Goal: Task Accomplishment & Management: Complete application form

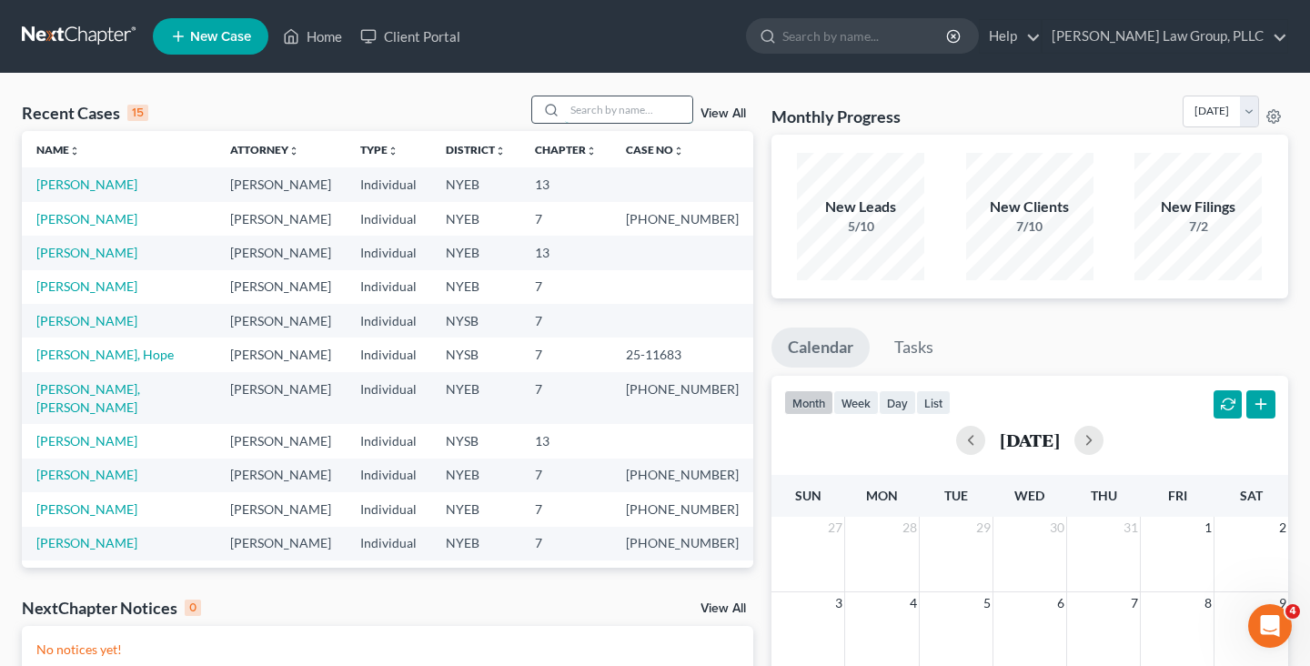
click at [625, 108] on input "search" at bounding box center [628, 109] width 127 height 26
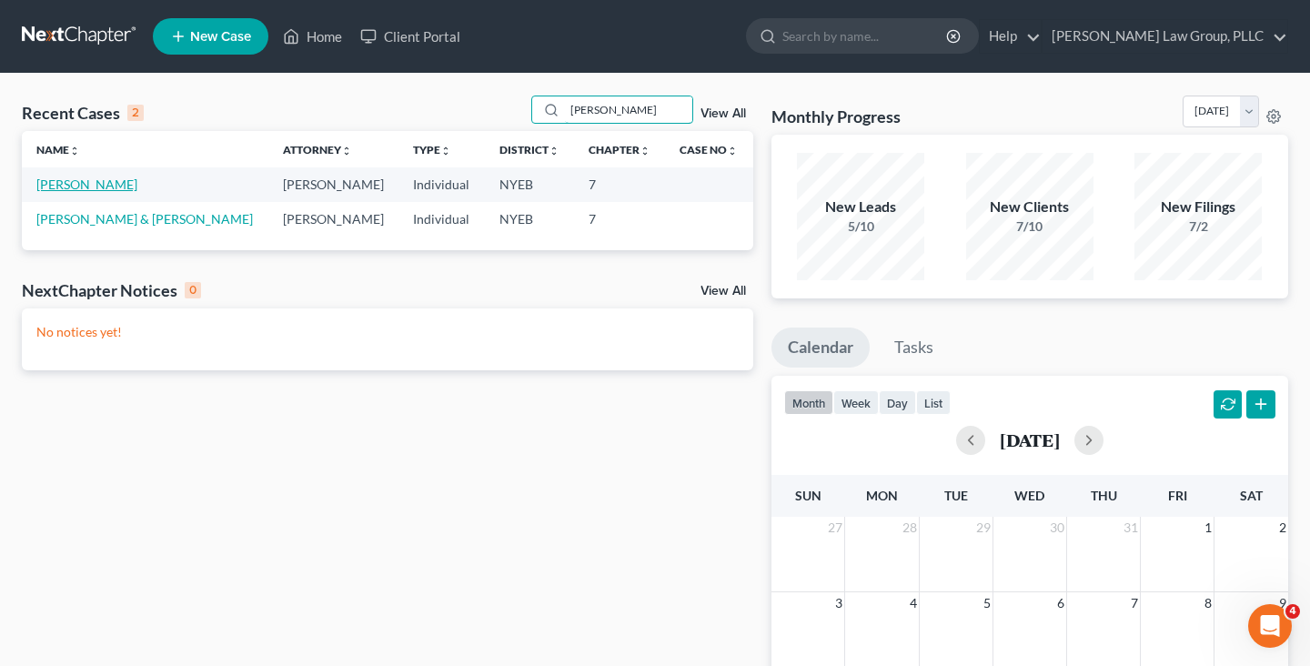
type input "matthews"
click at [105, 186] on link "[PERSON_NAME]" at bounding box center [86, 184] width 101 height 15
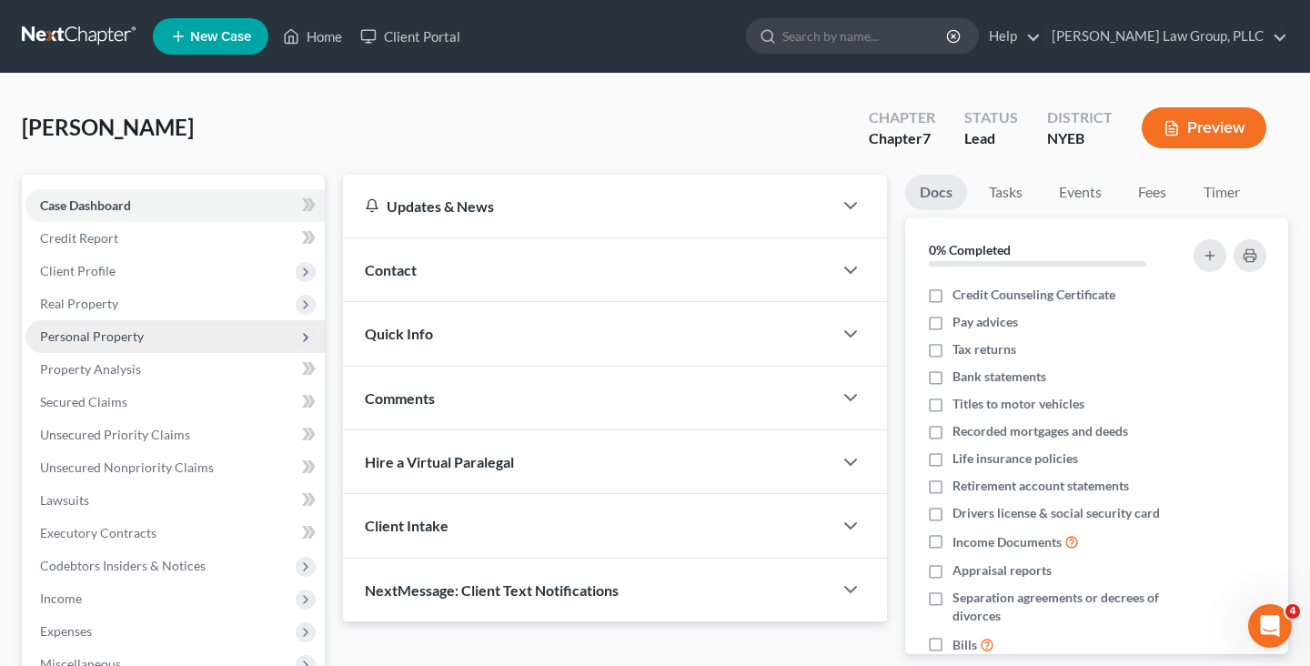
click at [253, 350] on span "Personal Property" at bounding box center [174, 336] width 299 height 33
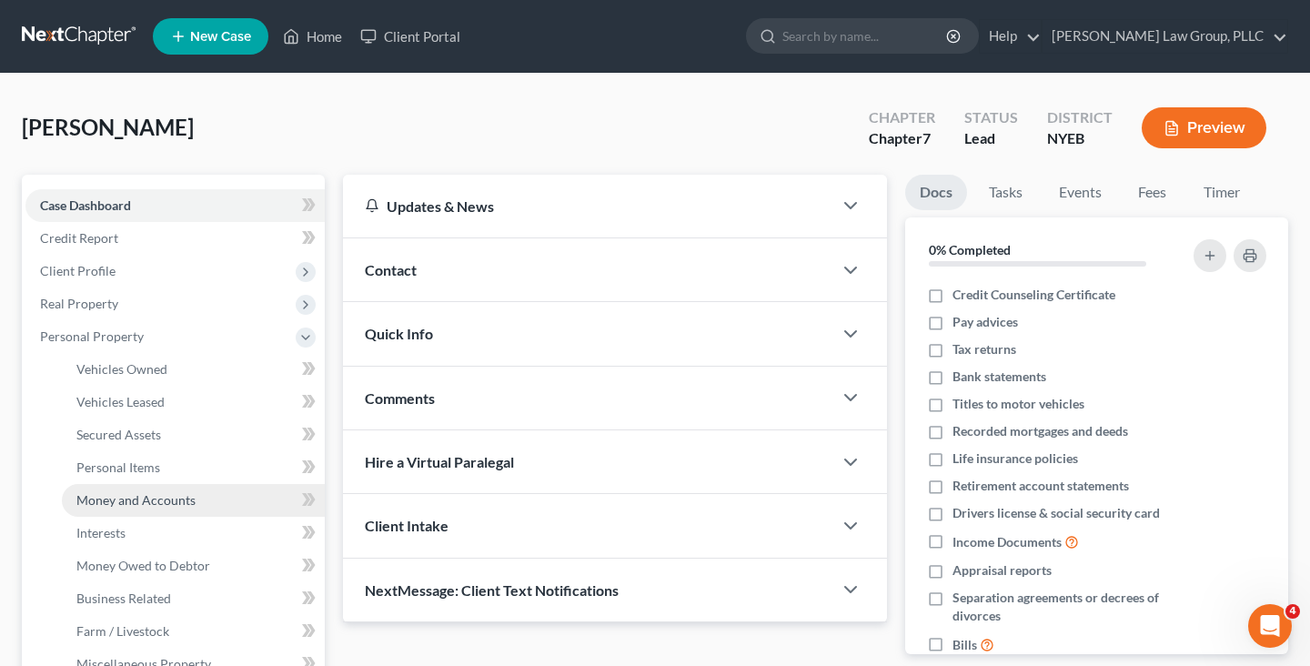
click at [205, 493] on link "Money and Accounts" at bounding box center [193, 500] width 263 height 33
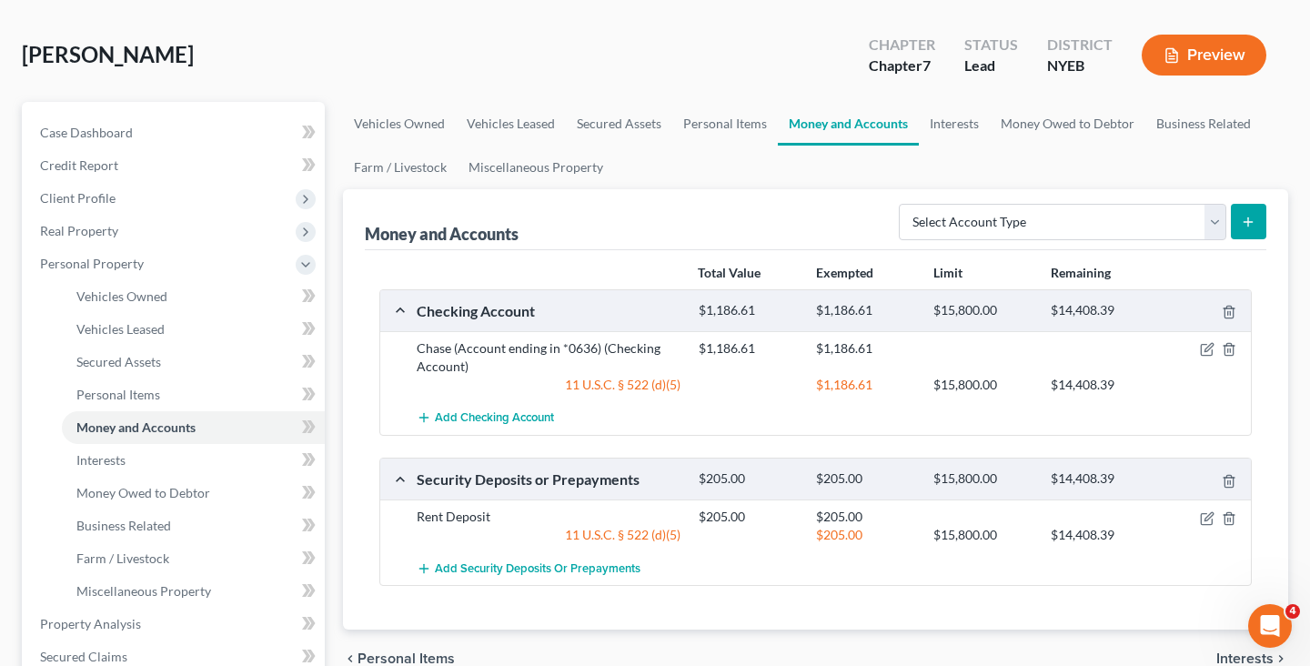
scroll to position [75, 0]
click at [1204, 346] on icon "button" at bounding box center [1207, 347] width 15 height 15
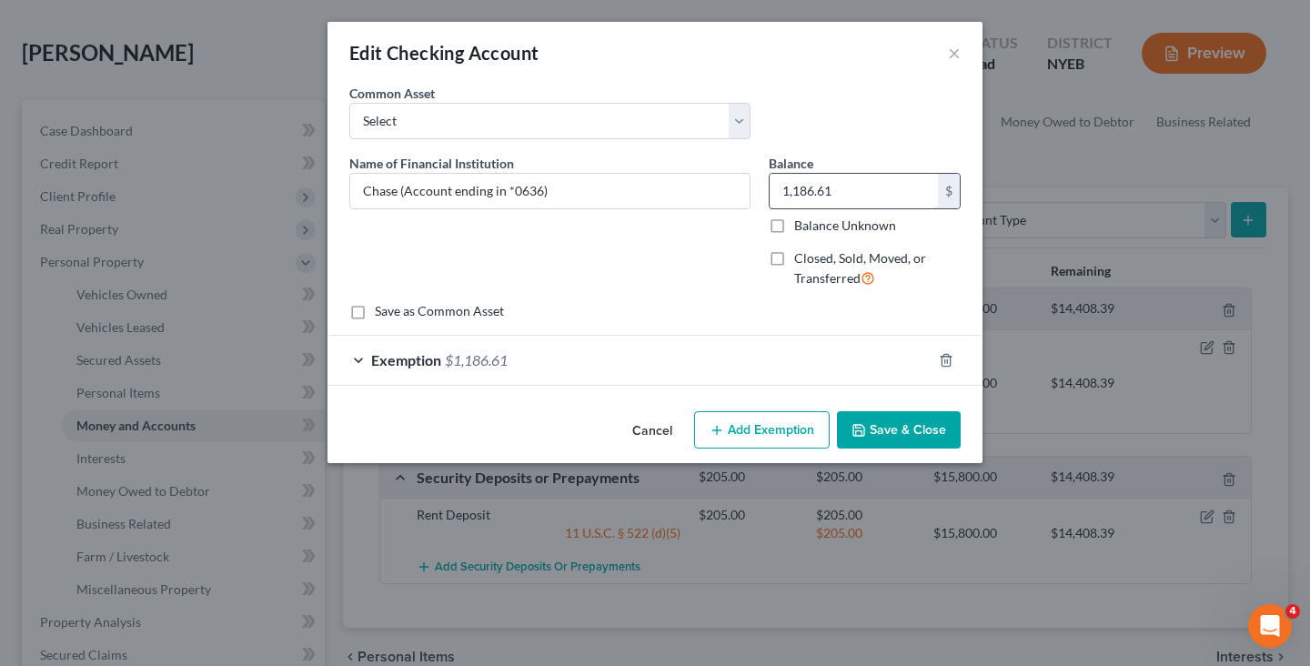
drag, startPoint x: 850, startPoint y: 186, endPoint x: 791, endPoint y: 186, distance: 59.1
click at [791, 186] on input "1,186.61" at bounding box center [854, 191] width 168 height 35
type input "1"
type input "594.02"
click at [760, 348] on div "Exemption $1,186.61" at bounding box center [630, 360] width 604 height 48
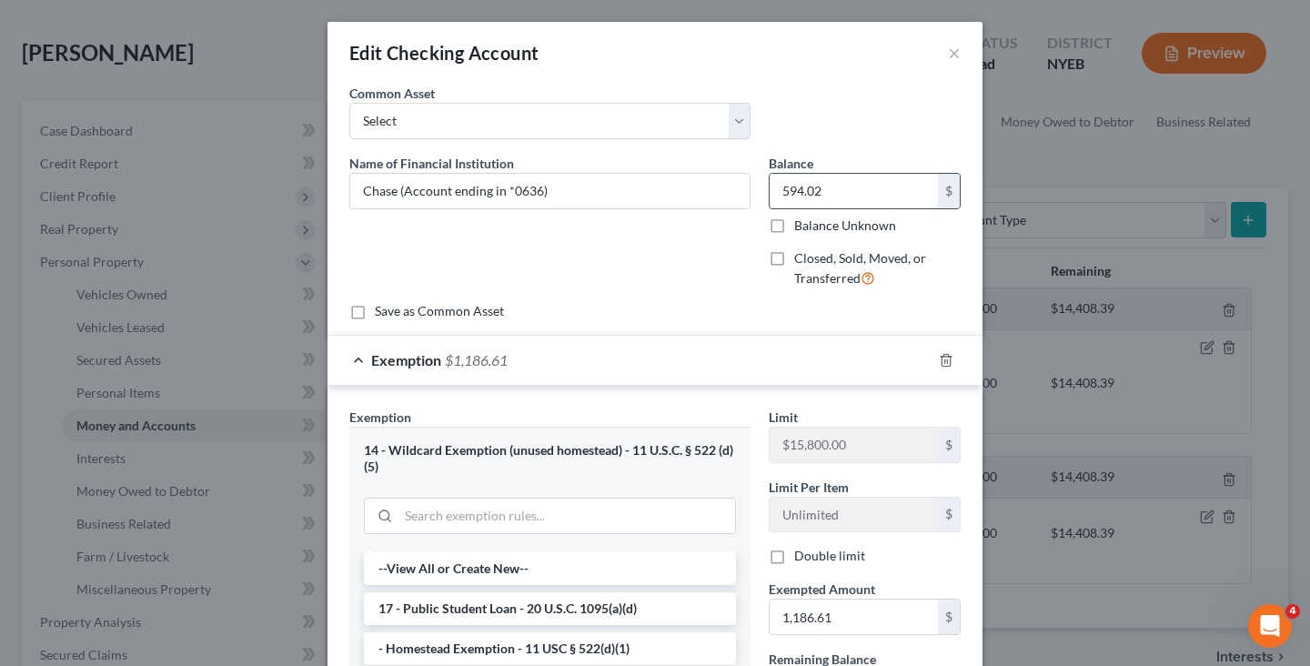
click at [853, 194] on input "594.02" at bounding box center [854, 191] width 168 height 35
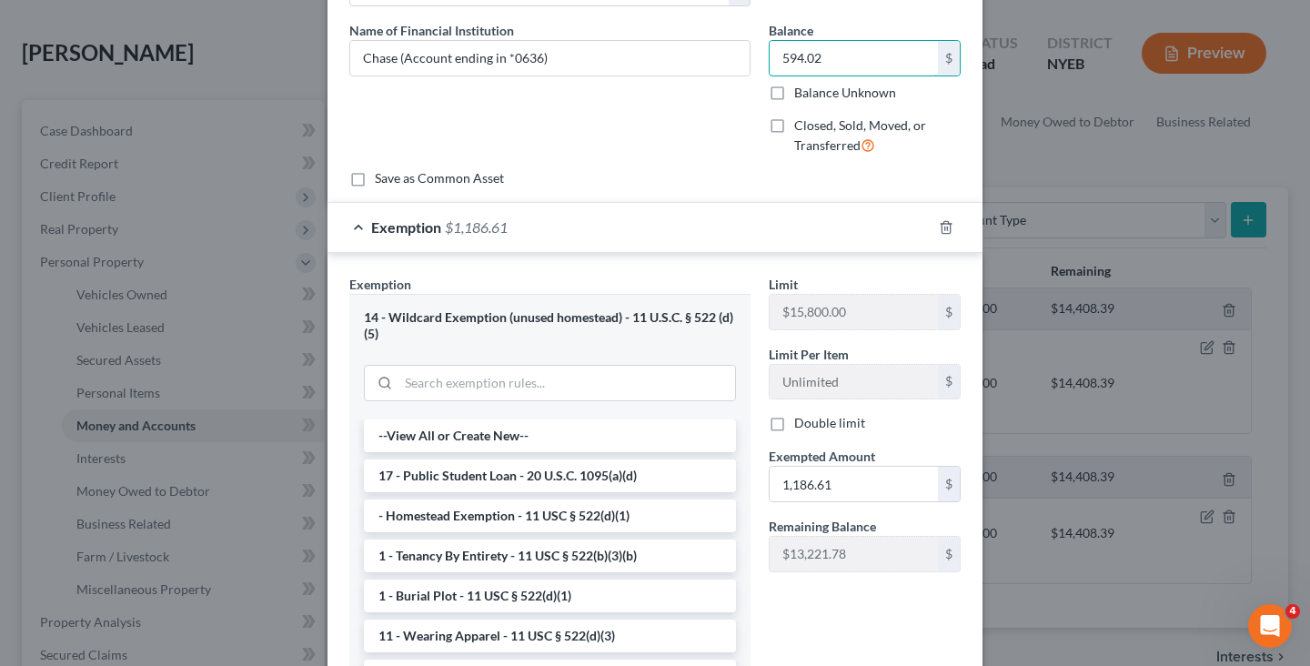
scroll to position [151, 0]
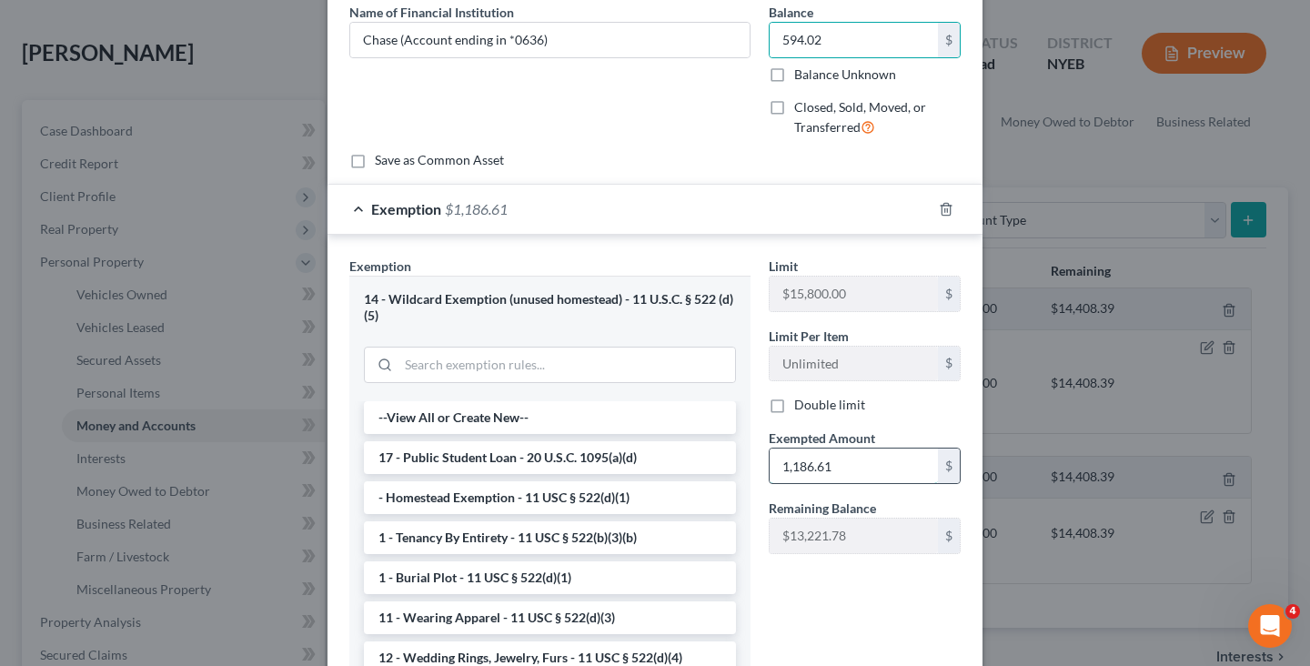
click at [851, 468] on input "1,186.61" at bounding box center [854, 466] width 168 height 35
paste input "594.02"
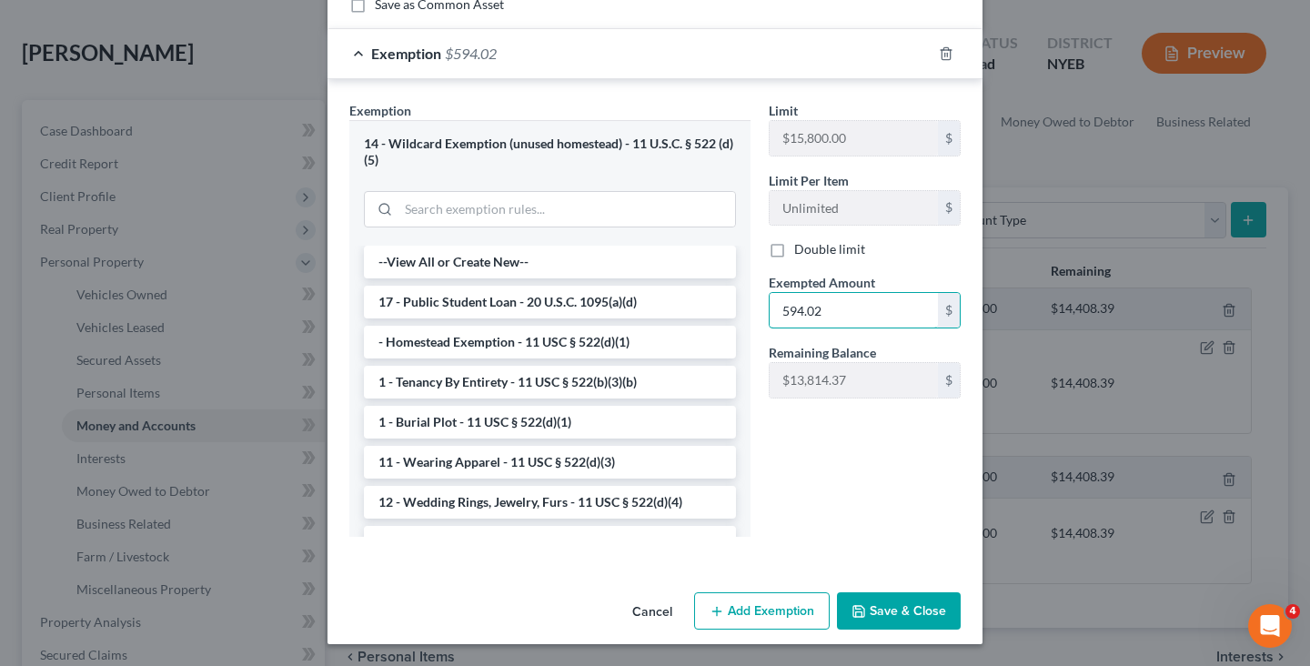
type input "594.02"
click at [880, 610] on button "Save & Close" at bounding box center [899, 611] width 124 height 38
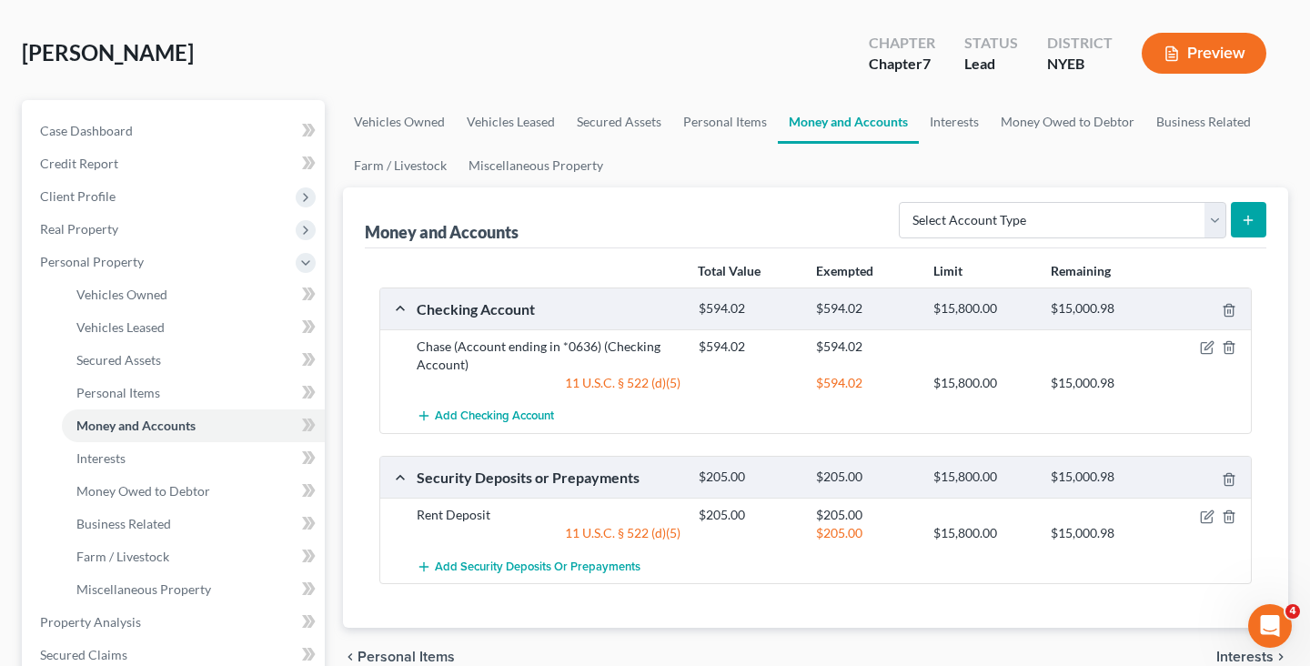
scroll to position [0, 0]
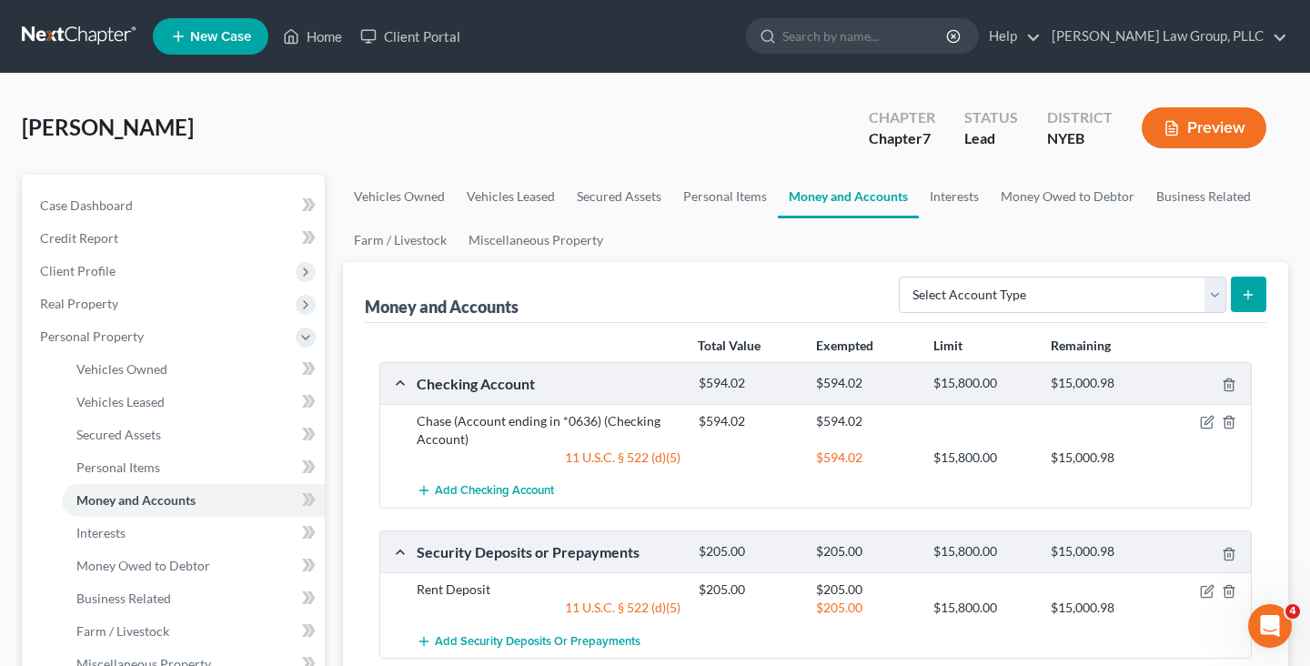
click at [95, 37] on link at bounding box center [80, 36] width 116 height 33
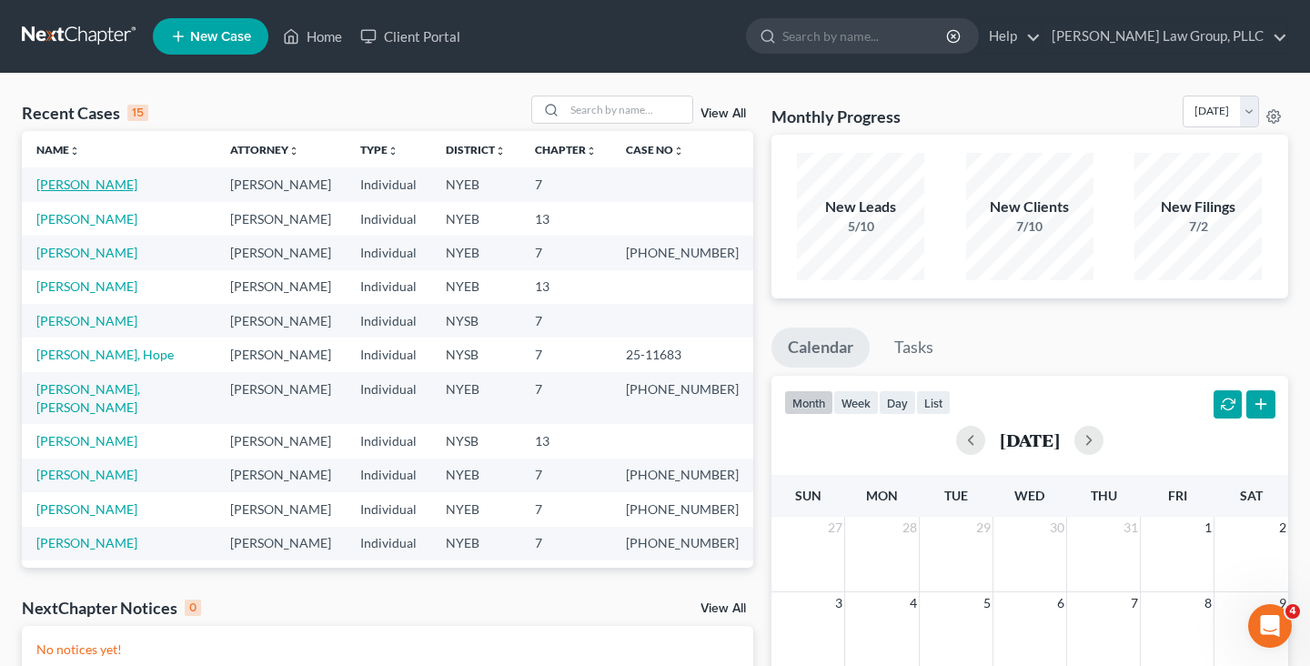
click at [108, 187] on link "[PERSON_NAME]" at bounding box center [86, 184] width 101 height 15
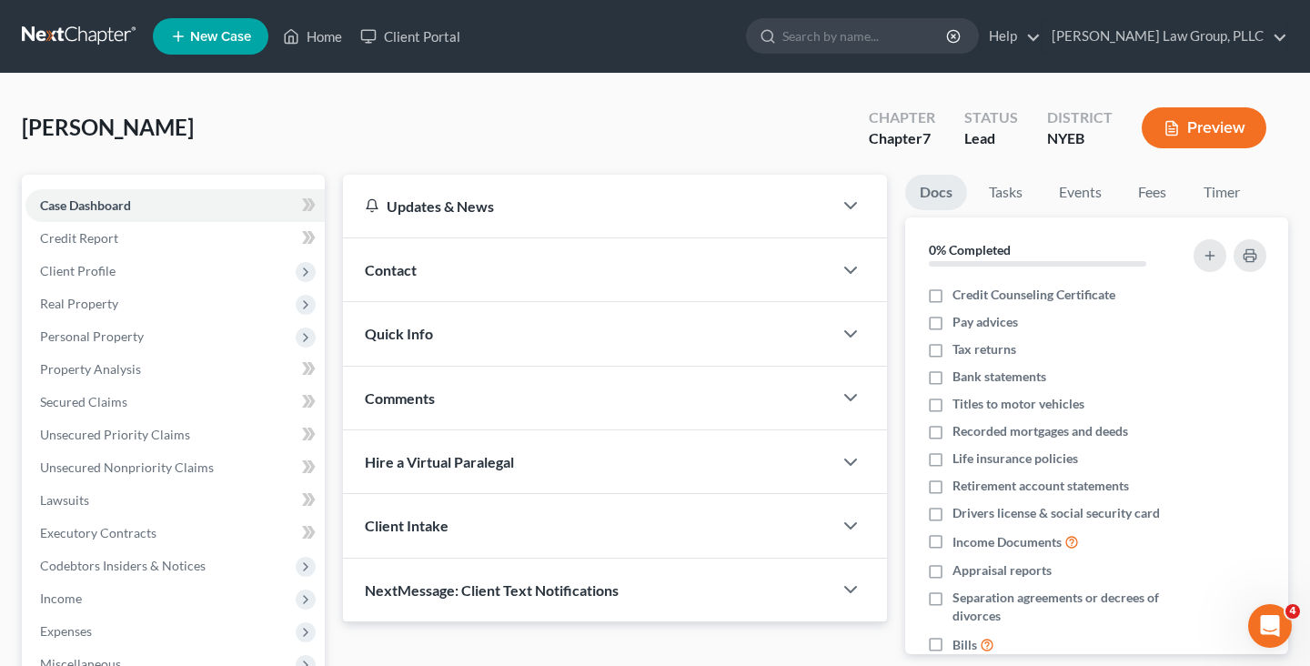
scroll to position [299, 0]
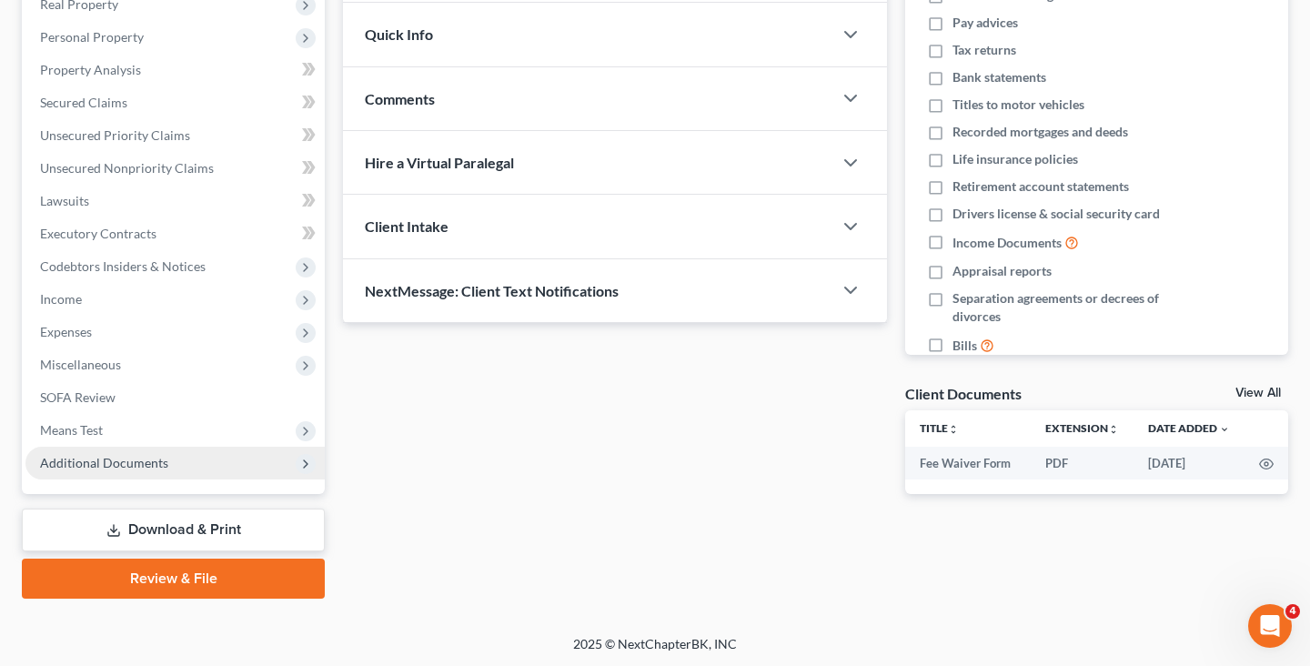
click at [207, 474] on span "Additional Documents" at bounding box center [174, 463] width 299 height 33
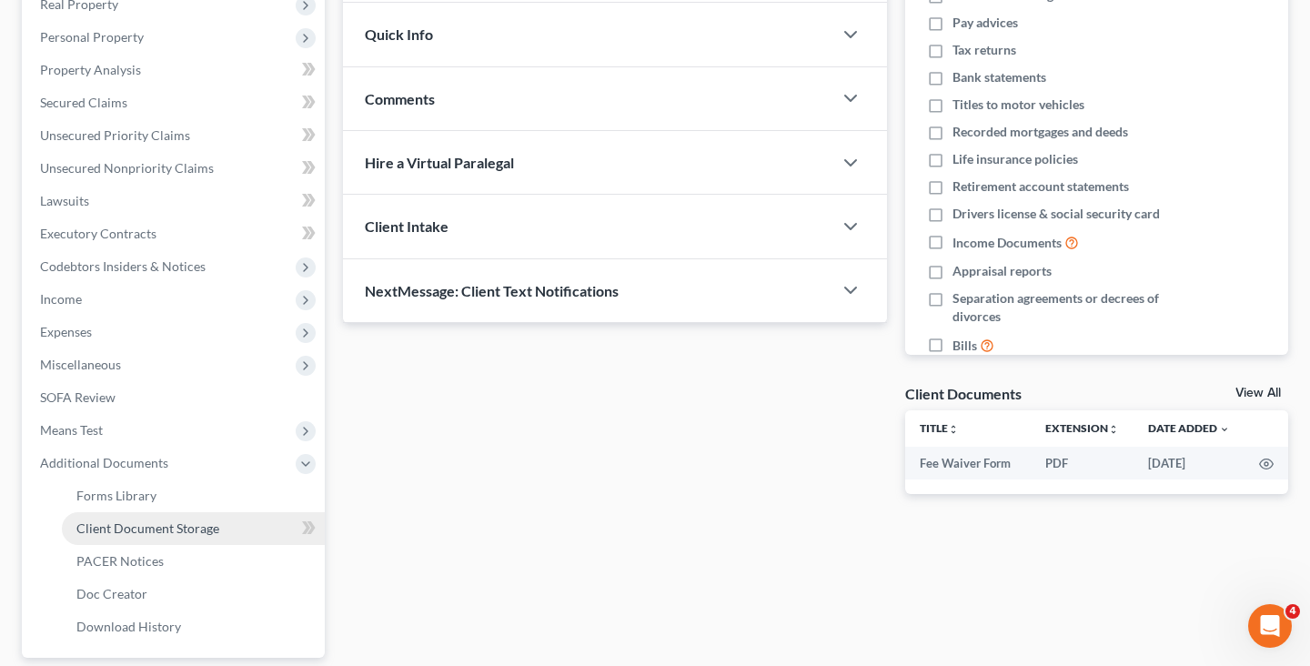
click at [195, 522] on span "Client Document Storage" at bounding box center [147, 527] width 143 height 15
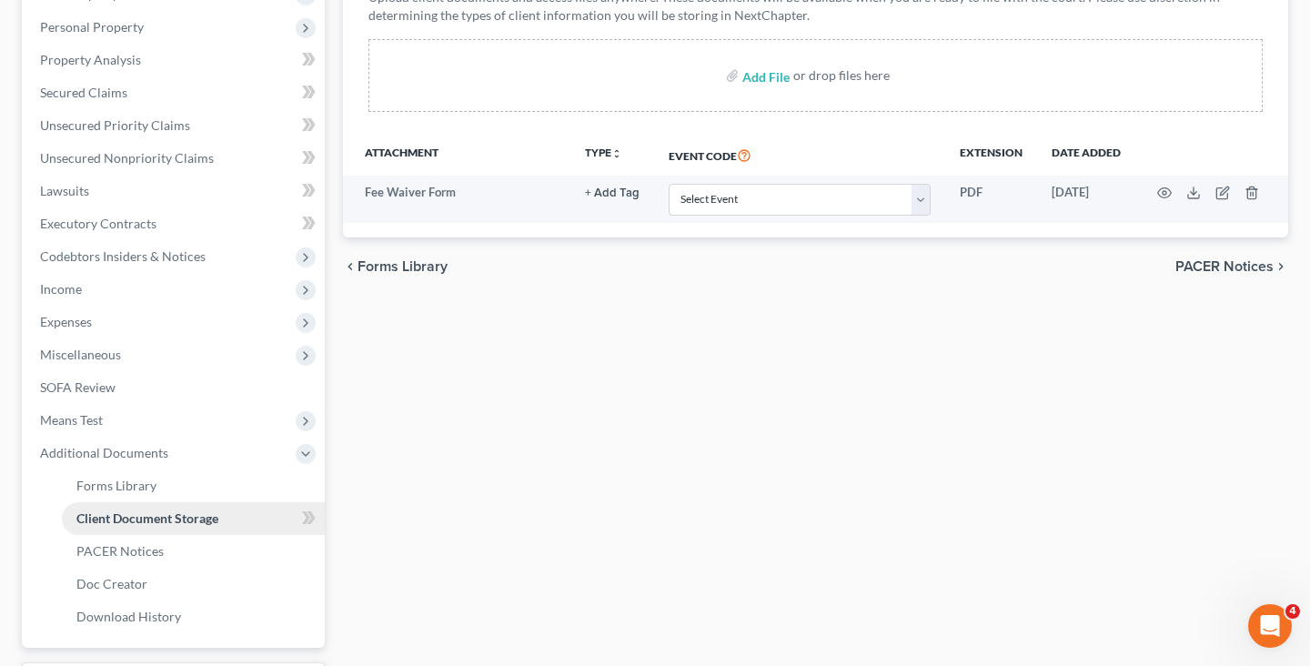
scroll to position [463, 0]
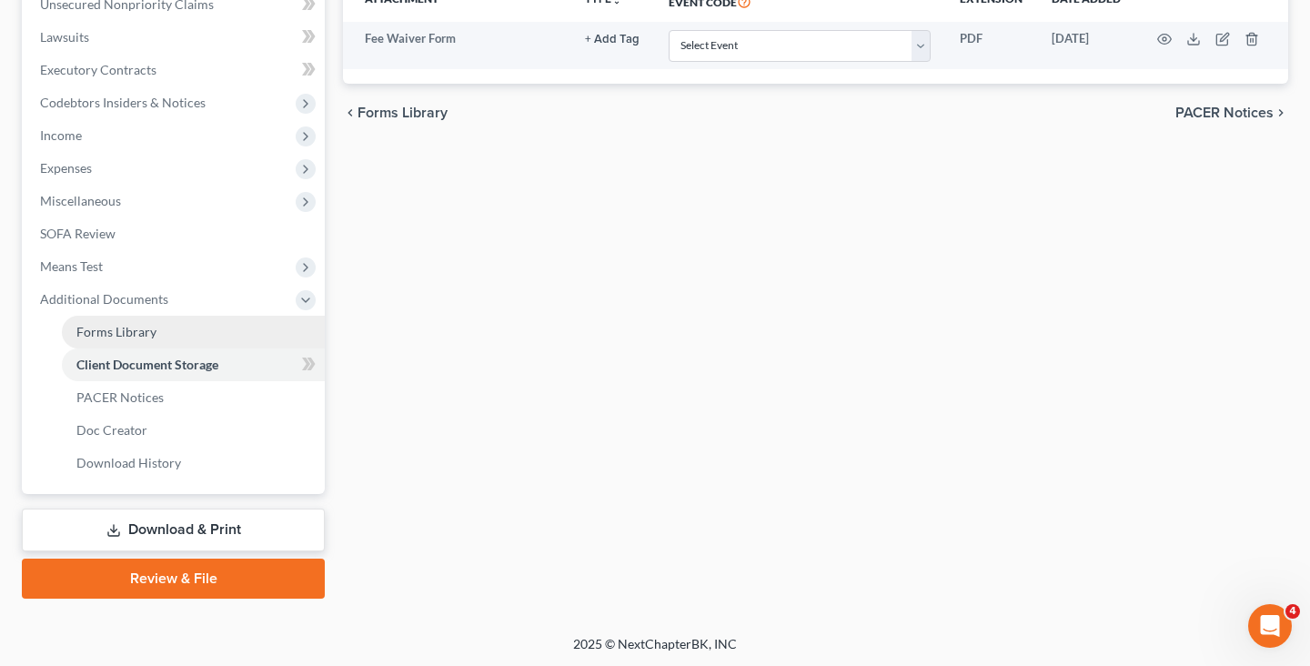
click at [191, 327] on link "Forms Library" at bounding box center [193, 332] width 263 height 33
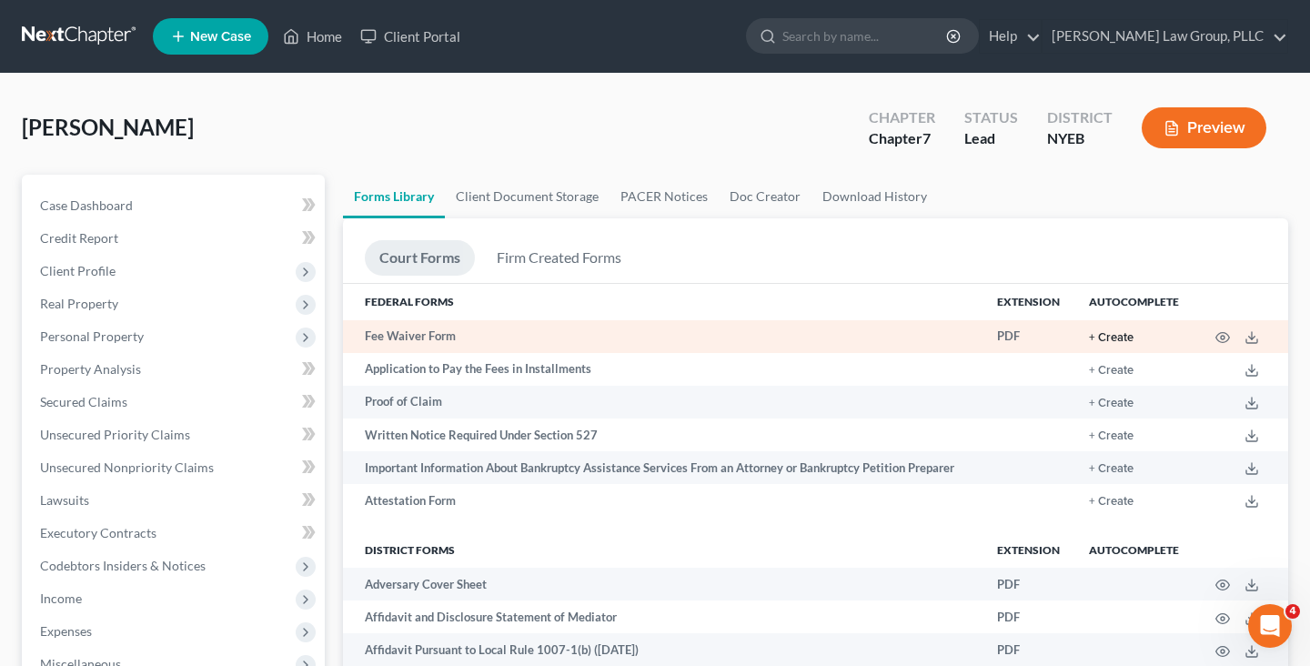
click at [1104, 332] on button "+ Create" at bounding box center [1111, 338] width 45 height 12
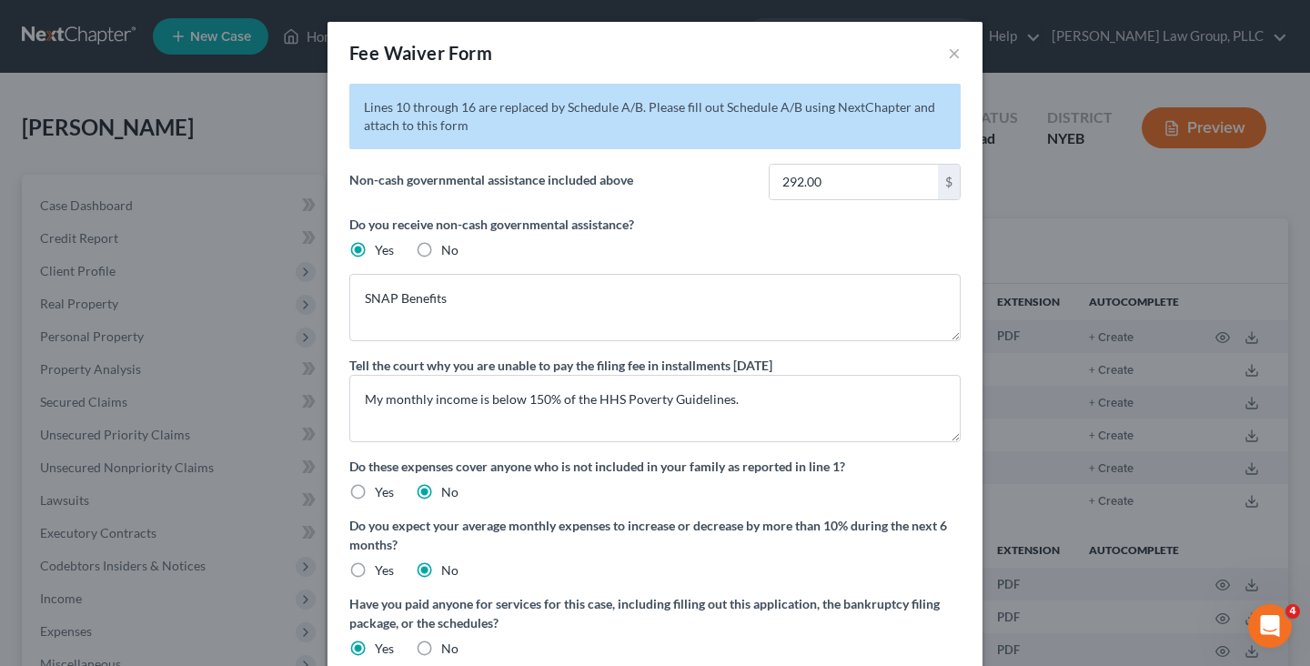
scroll to position [520, 0]
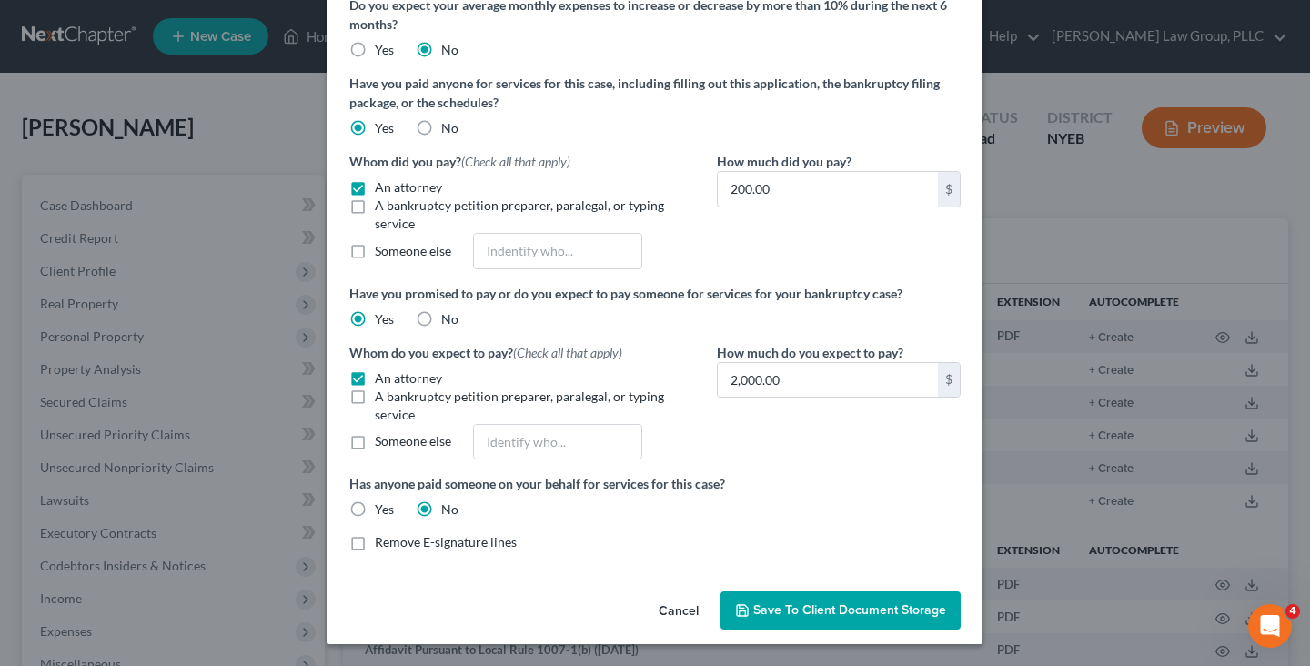
click at [829, 604] on span "Save to Client Document Storage" at bounding box center [849, 609] width 193 height 15
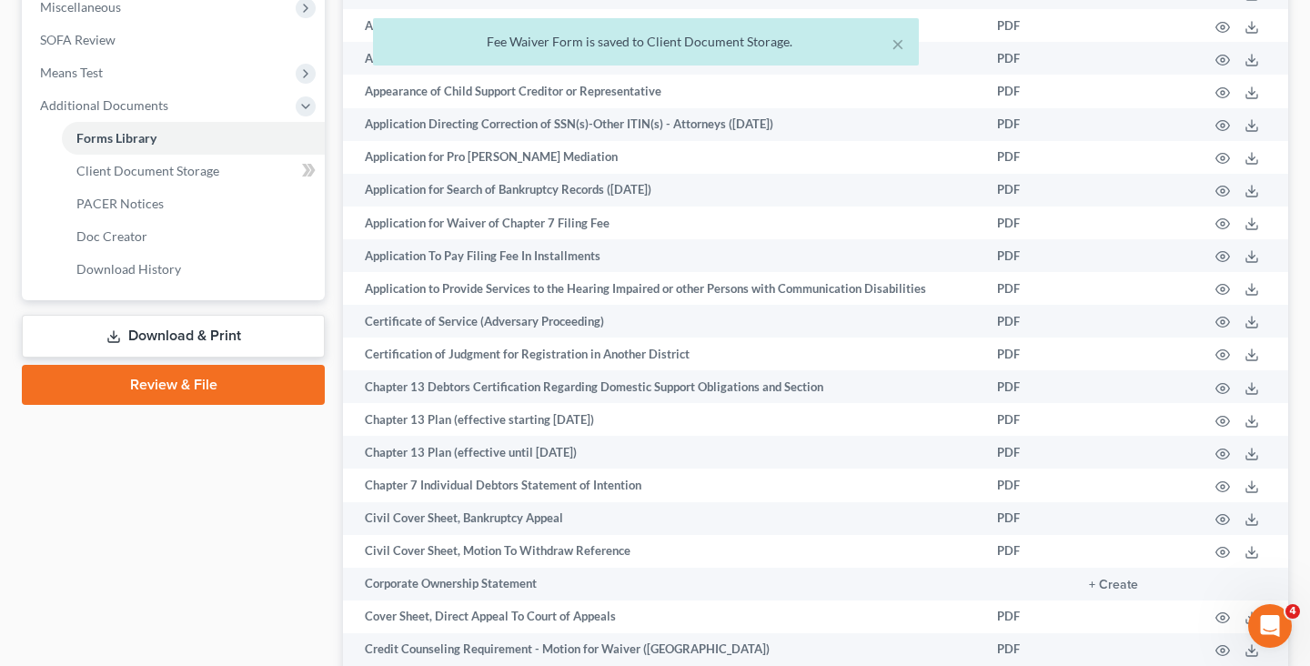
scroll to position [734, 0]
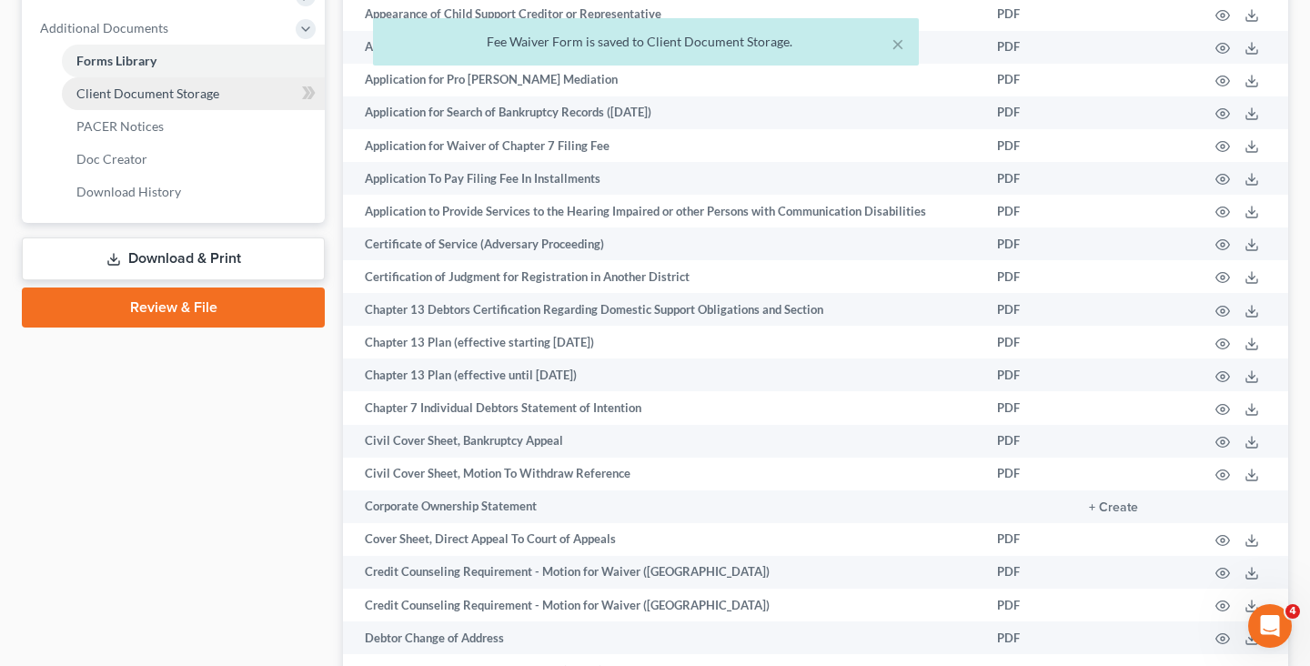
click at [187, 96] on span "Client Document Storage" at bounding box center [147, 93] width 143 height 15
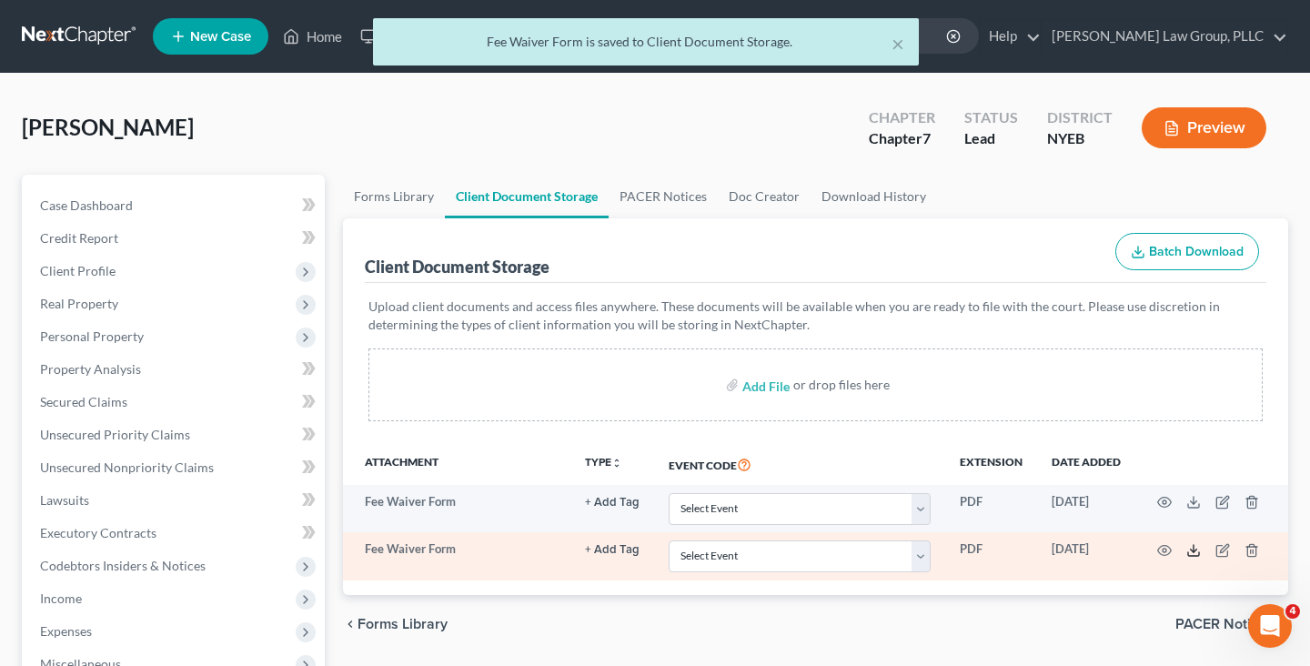
click at [1195, 550] on polyline at bounding box center [1194, 550] width 6 height 3
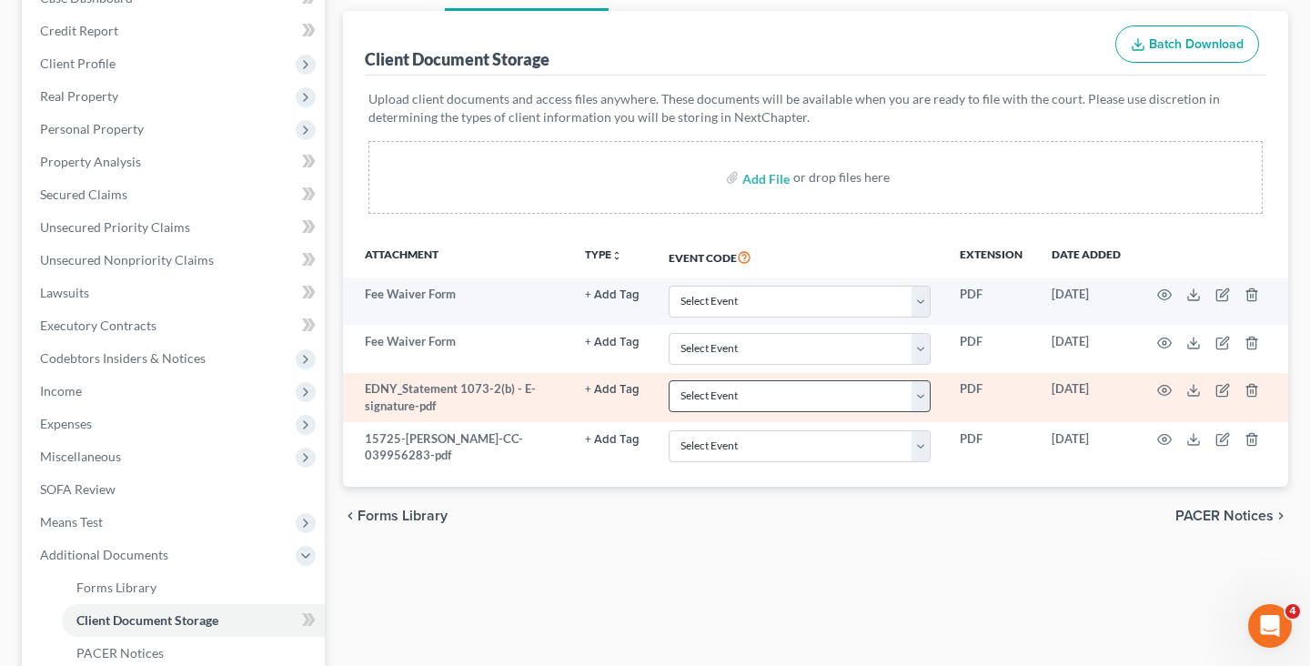
scroll to position [214, 0]
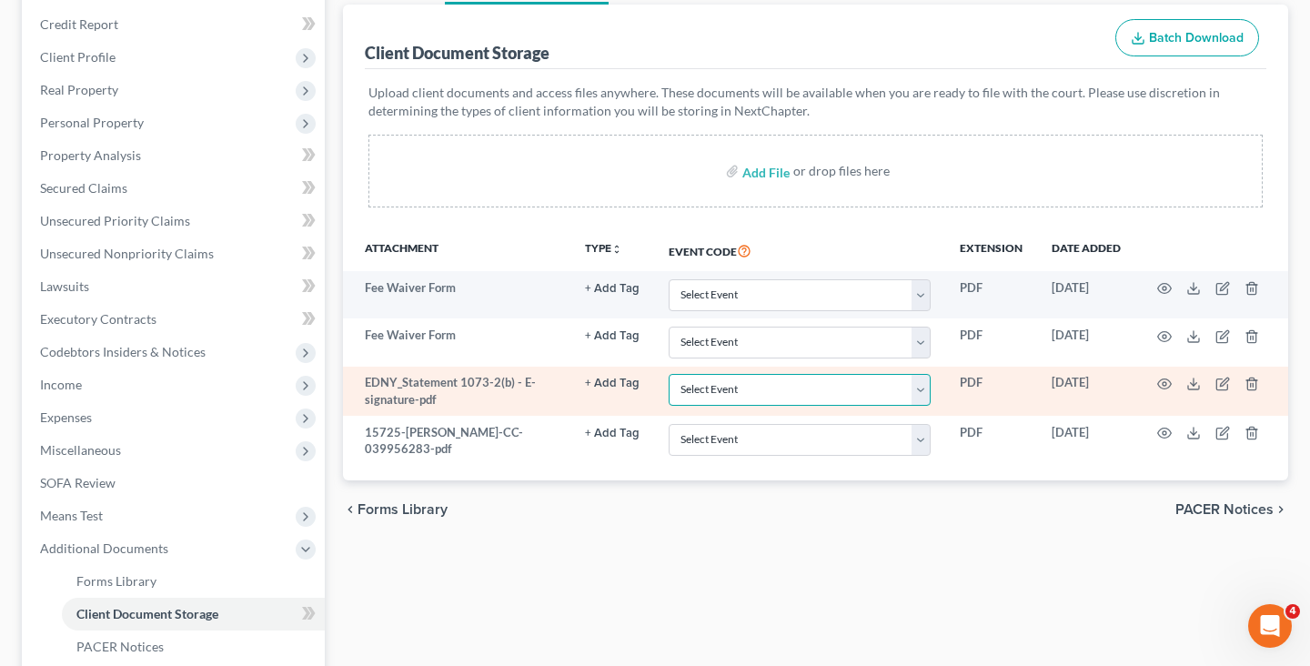
click at [744, 391] on select "Select Event Certificate of Credit Counseling Employee Income Records / Copies …" at bounding box center [800, 390] width 262 height 32
select select "3"
click at [751, 441] on select "Select Event Certificate of Credit Counseling Employee Income Records / Copies …" at bounding box center [800, 440] width 262 height 32
select select "0"
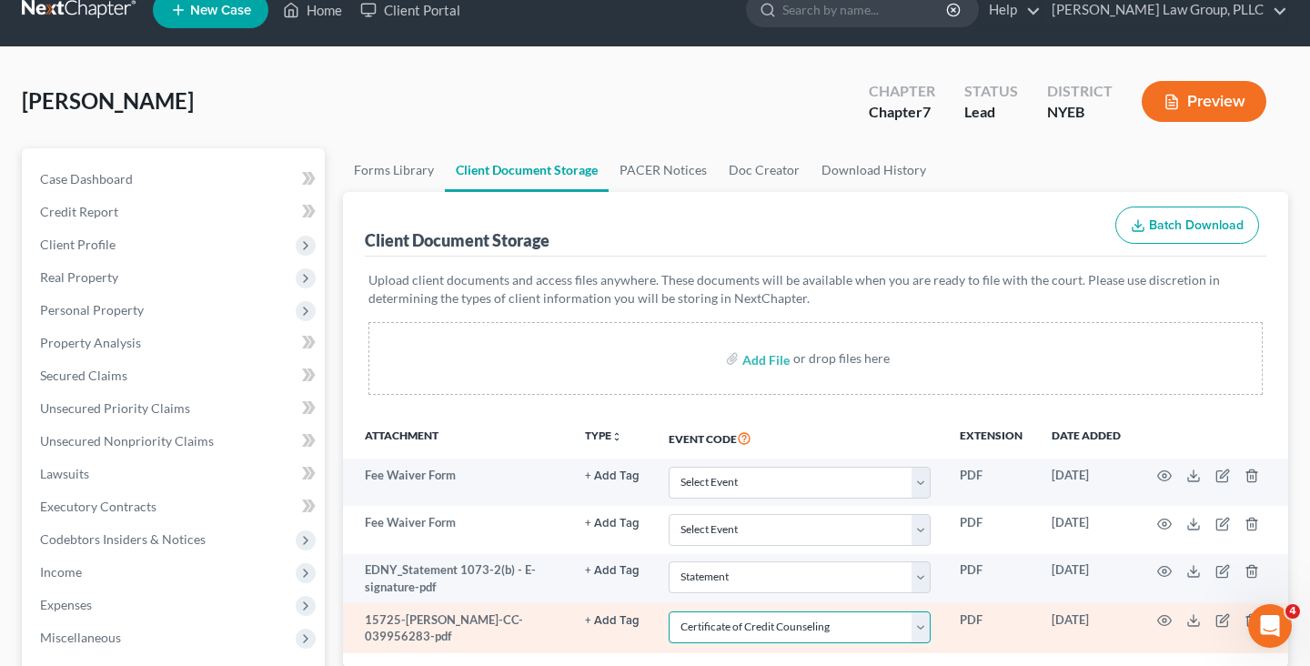
scroll to position [0, 0]
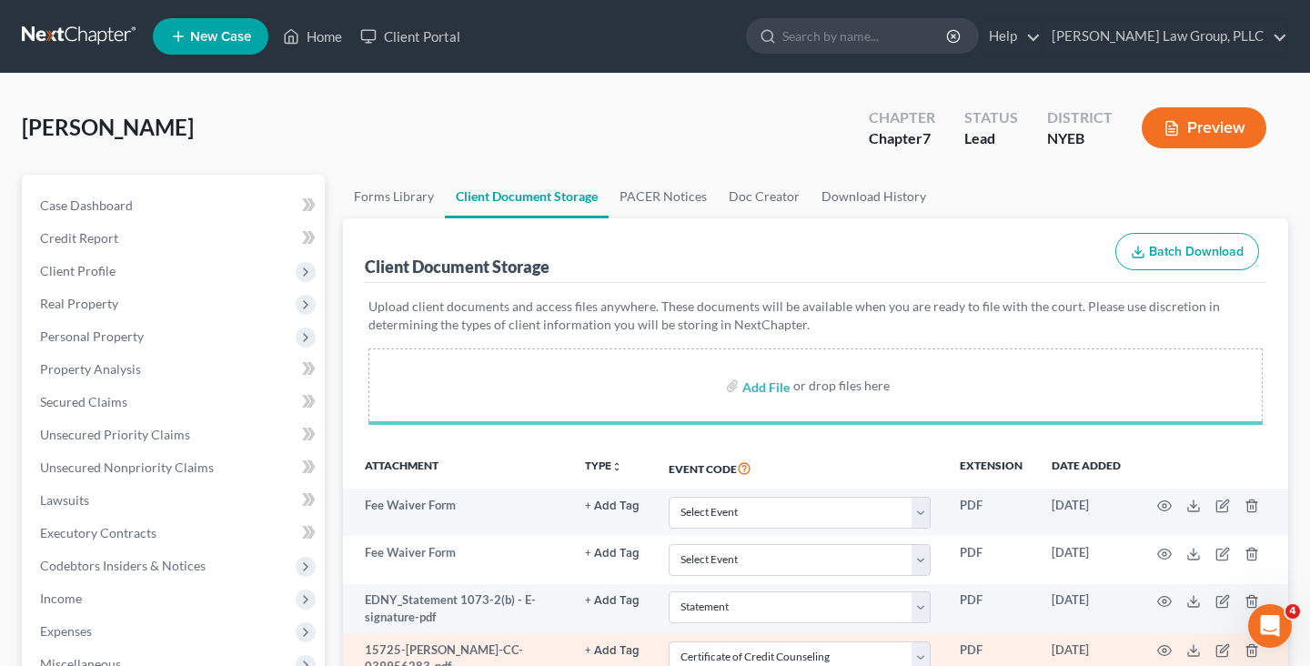
select select "3"
select select "0"
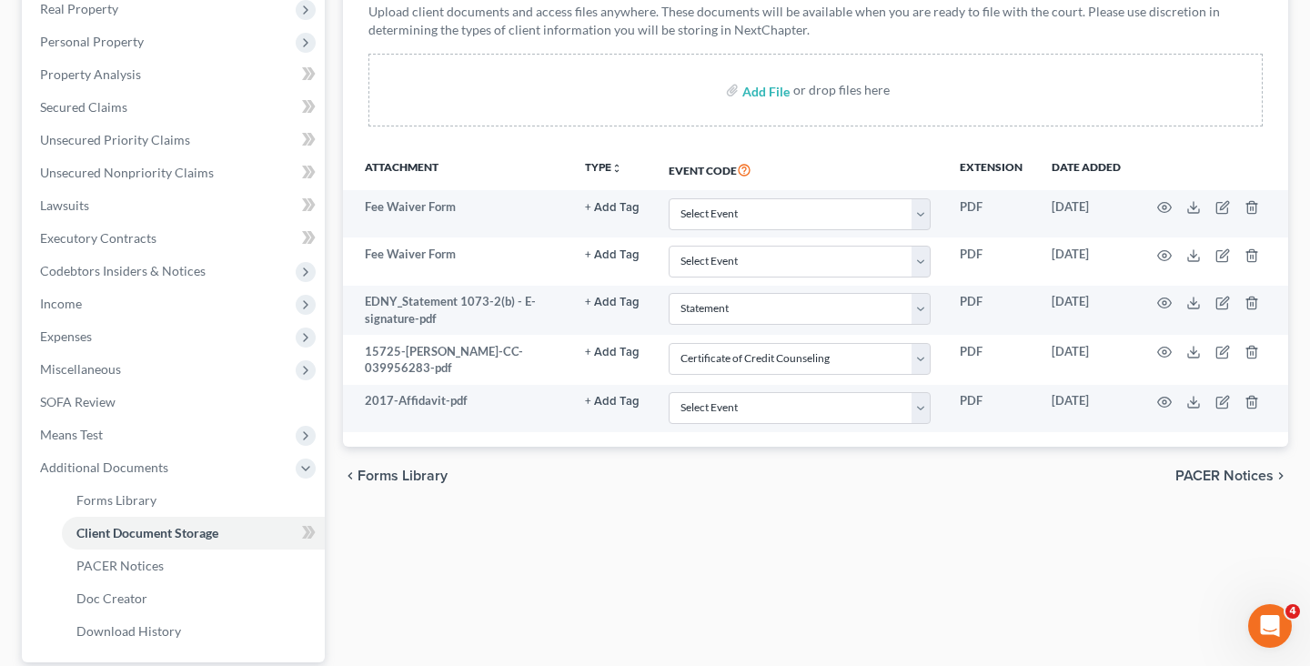
select select "3"
select select "0"
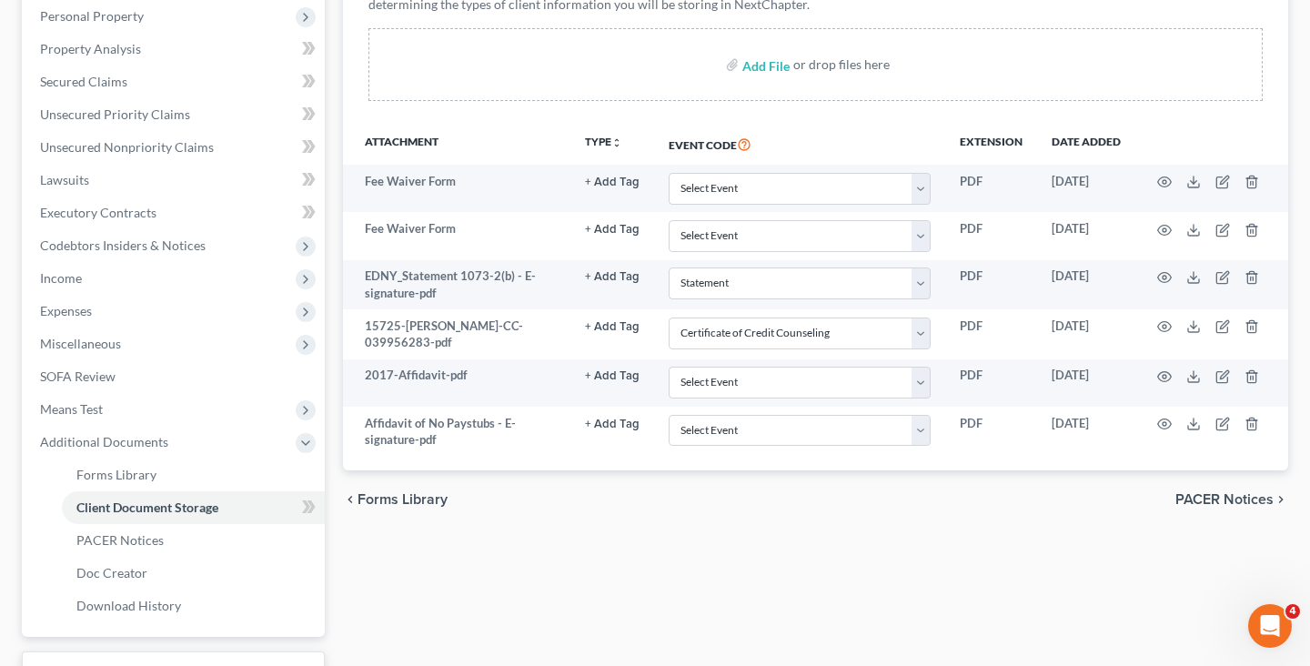
scroll to position [324, 0]
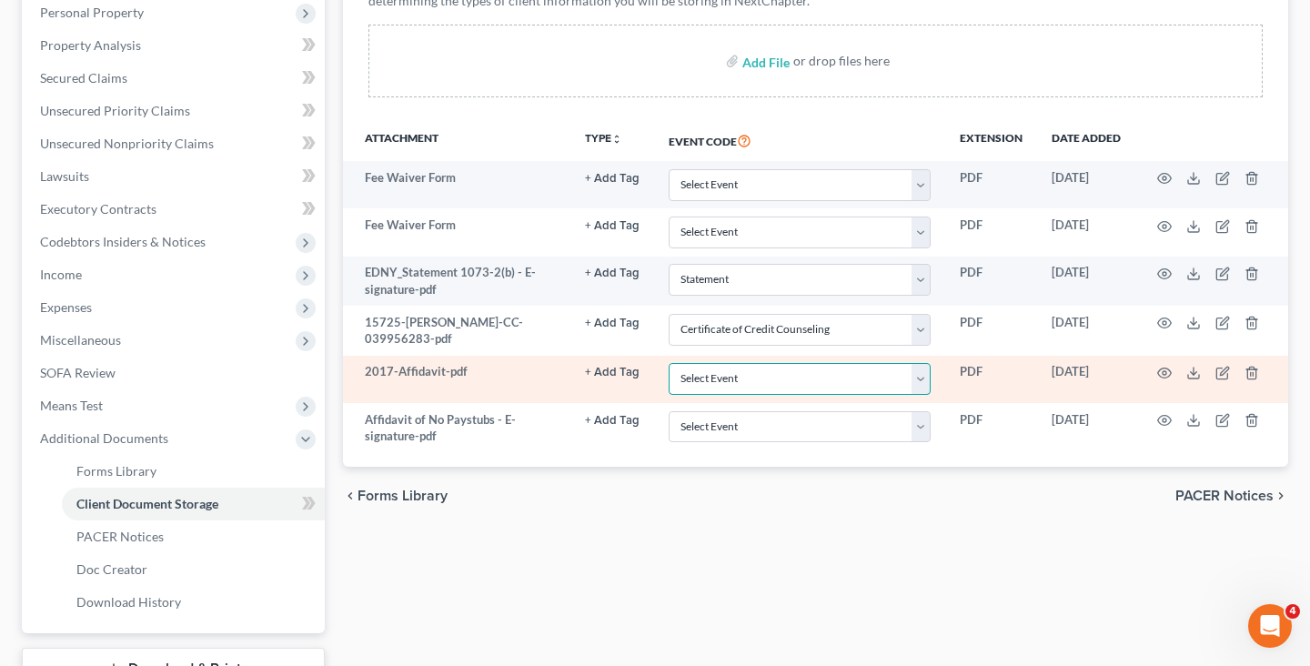
click at [754, 377] on select "Select Event Certificate of Credit Counseling Employee Income Records / Copies …" at bounding box center [800, 379] width 262 height 32
select select "2"
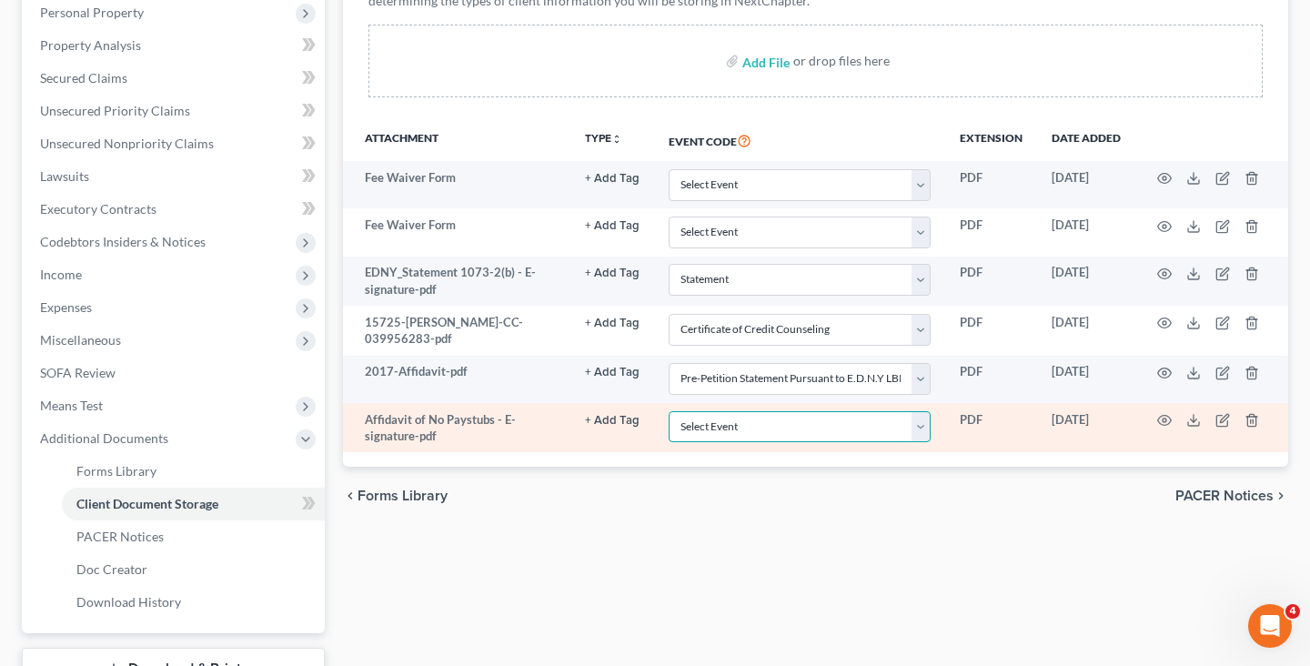
click at [745, 430] on select "Select Event Certificate of Credit Counseling Employee Income Records / Copies …" at bounding box center [800, 427] width 262 height 32
click at [744, 447] on td "Select Event Certificate of Credit Counseling Employee Income Records / Copies …" at bounding box center [799, 428] width 291 height 50
click at [750, 427] on select "Select Event Certificate of Credit Counseling Employee Income Records / Copies …" at bounding box center [800, 427] width 262 height 32
select select "1"
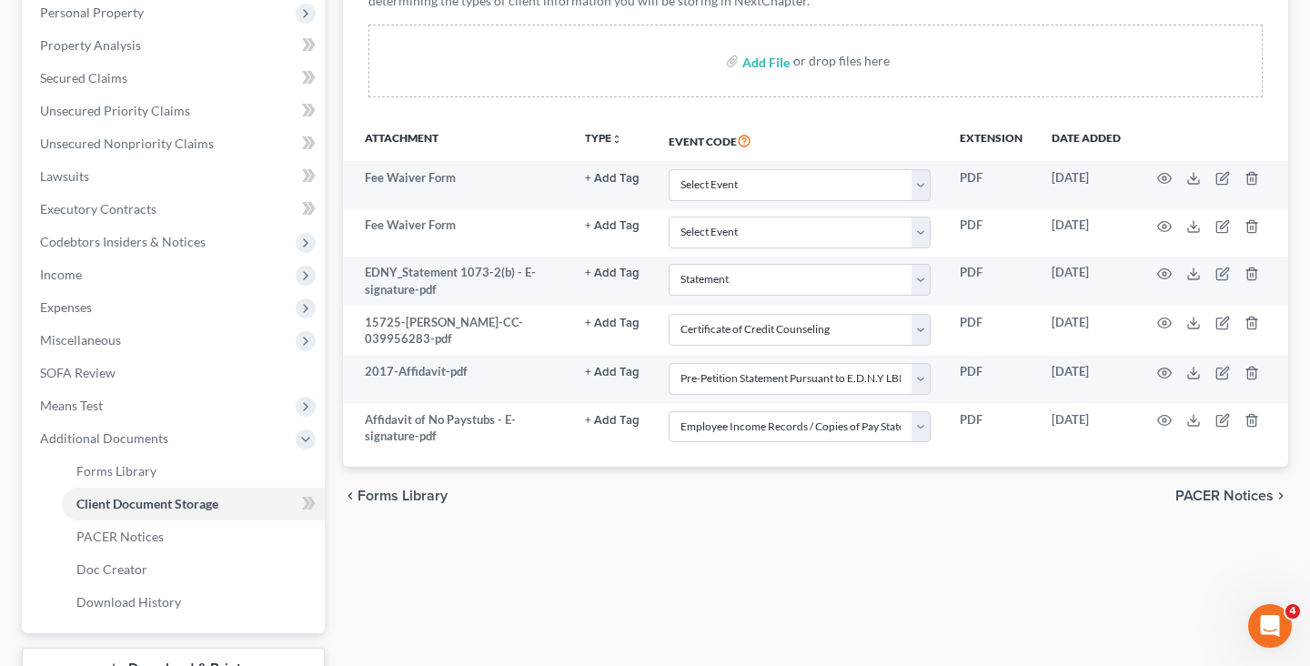
click at [741, 520] on div "chevron_left Forms Library PACER Notices chevron_right" at bounding box center [815, 496] width 945 height 58
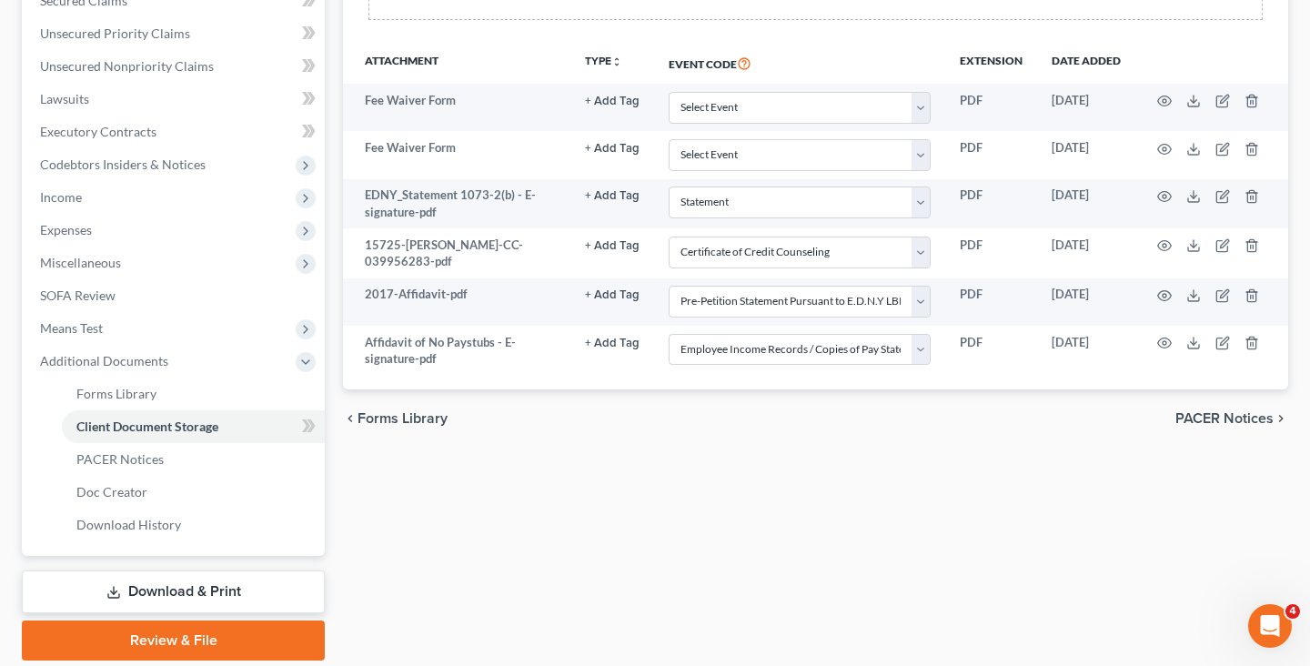
scroll to position [463, 0]
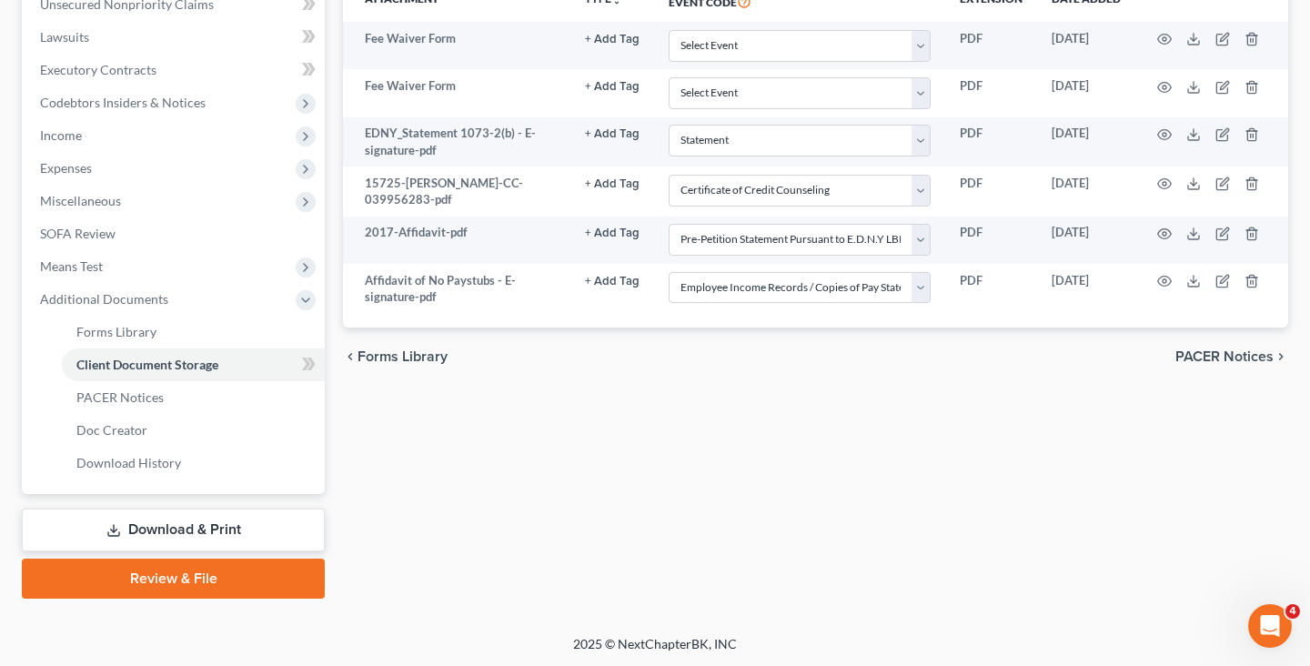
click at [262, 556] on div "Case Dashboard Payments Invoices Payments Payments Credit Report Client Profile" at bounding box center [173, 155] width 321 height 887
click at [260, 564] on link "Review & File" at bounding box center [173, 579] width 303 height 40
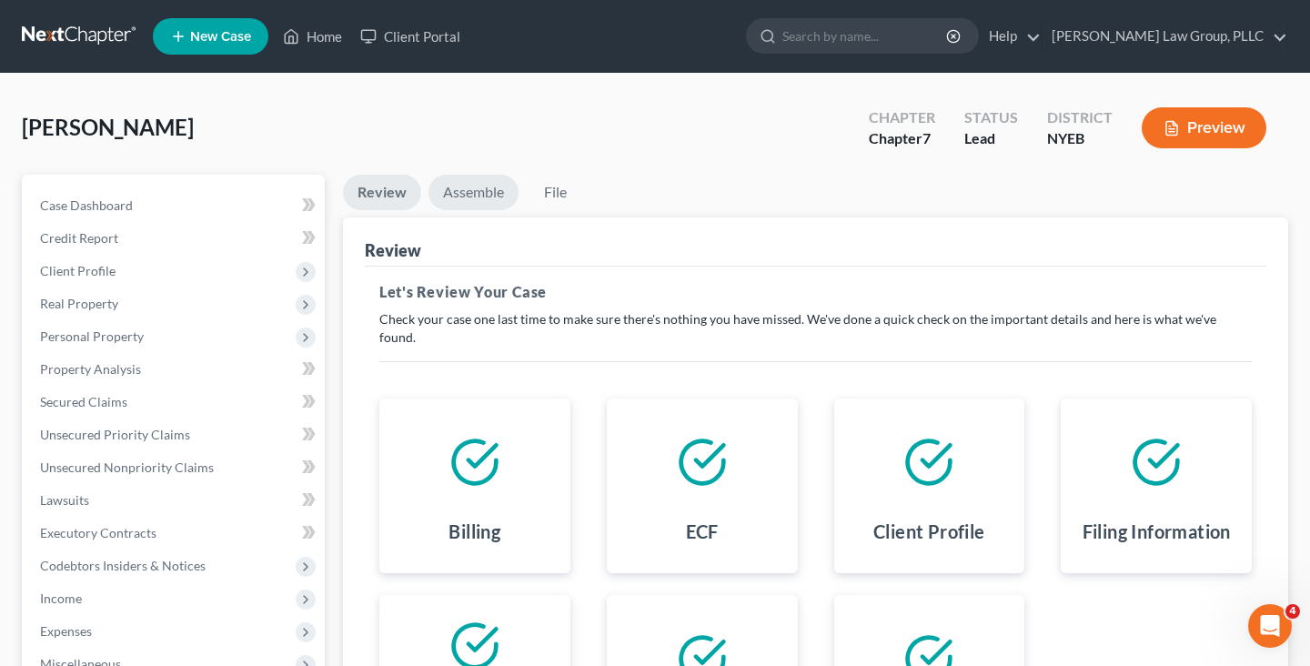
click at [477, 187] on link "Assemble" at bounding box center [474, 192] width 90 height 35
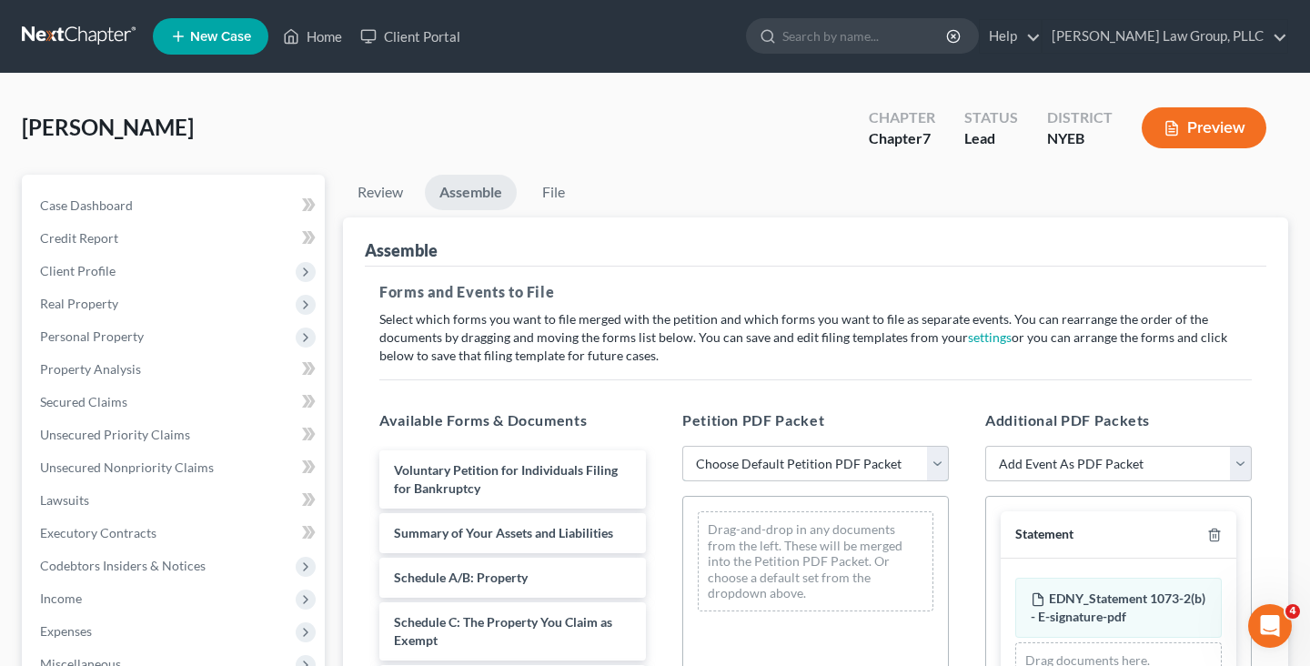
click at [733, 456] on select "Choose Default Petition PDF Packet Complete Bankruptcy Petition (all forms and …" at bounding box center [815, 464] width 267 height 36
select select "0"
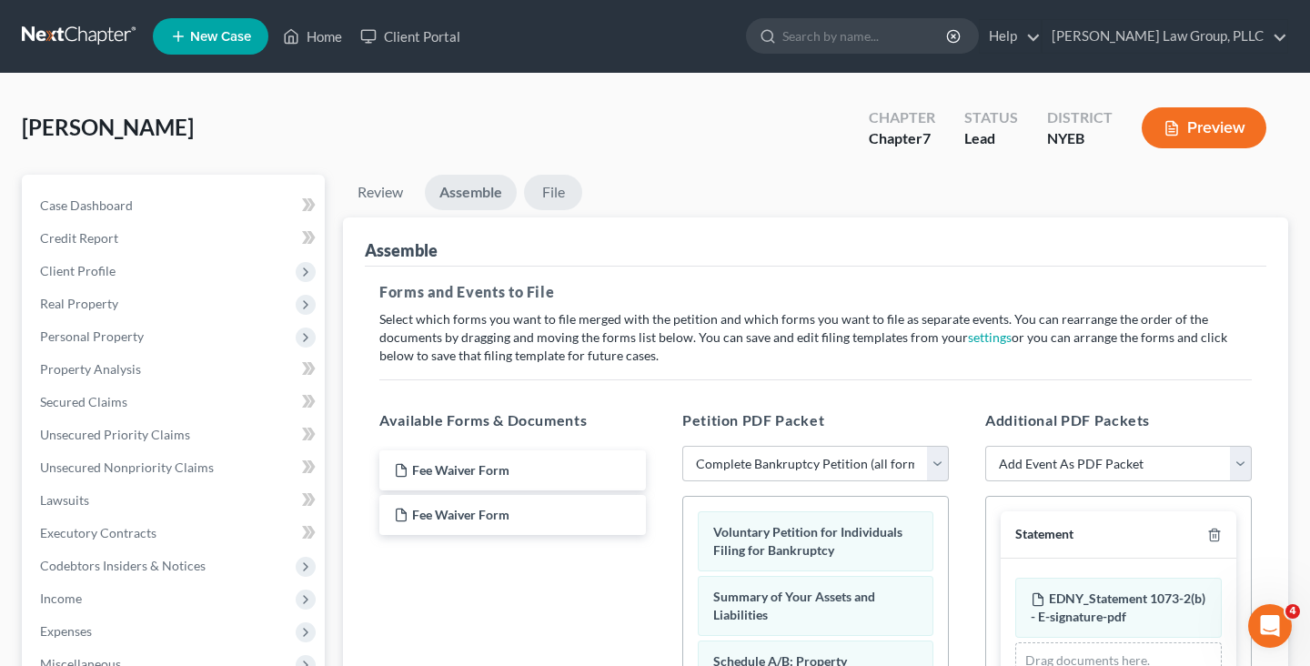
click at [546, 191] on link "File" at bounding box center [553, 192] width 58 height 35
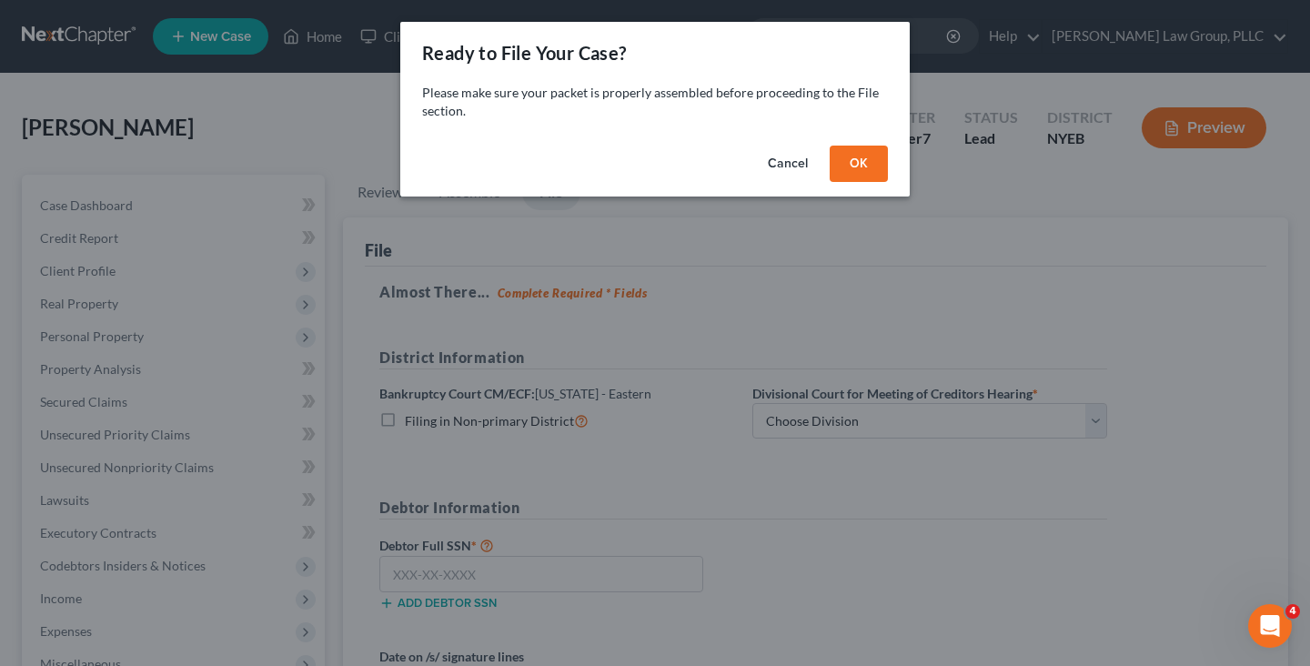
click at [855, 163] on button "OK" at bounding box center [859, 164] width 58 height 36
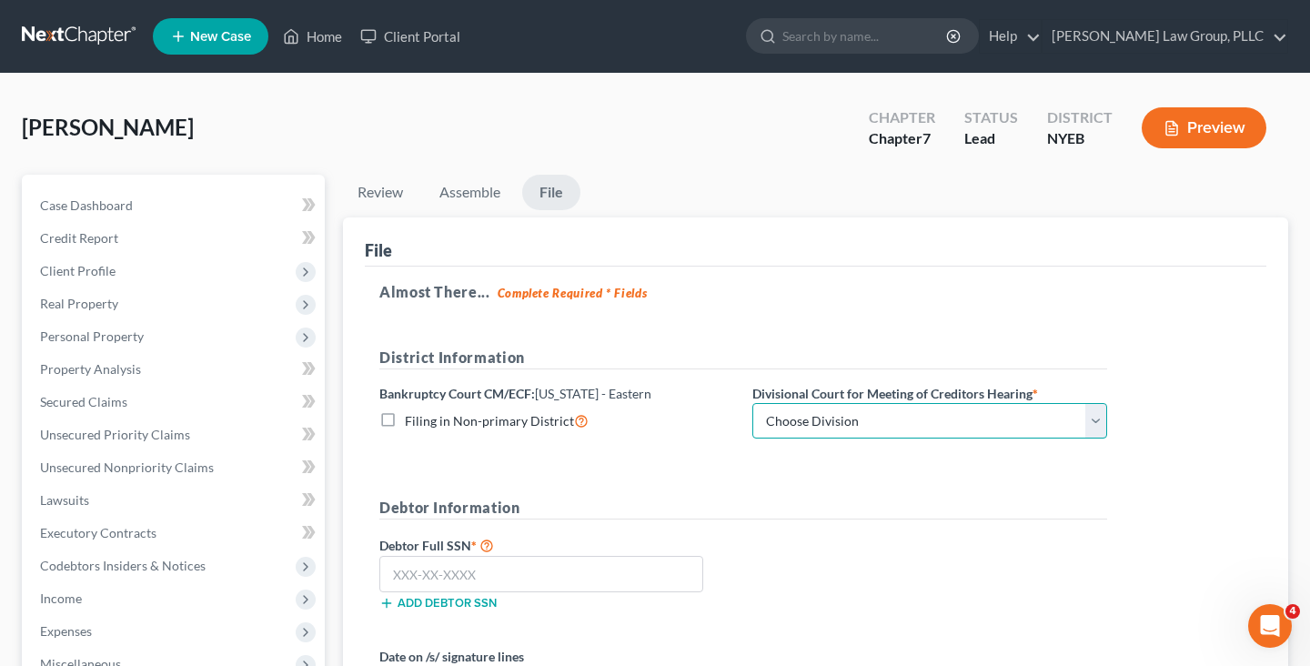
click at [816, 413] on select "Choose Division [GEOGRAPHIC_DATA]" at bounding box center [930, 421] width 355 height 36
select select "0"
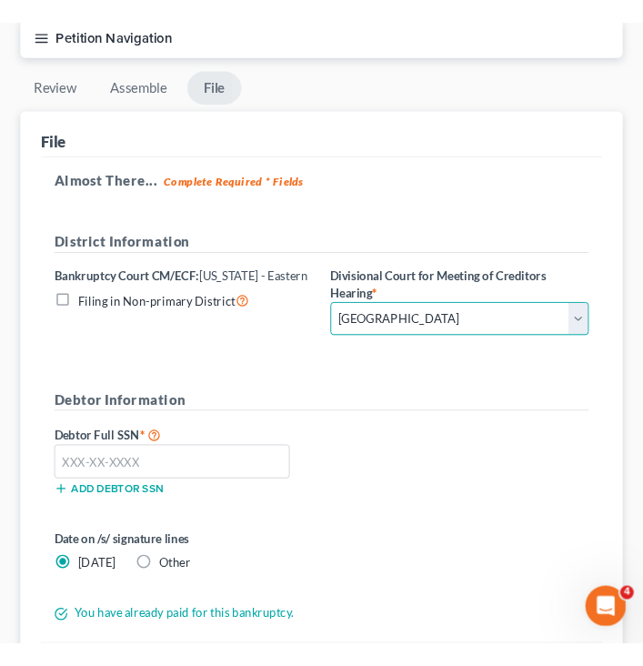
scroll to position [222, 0]
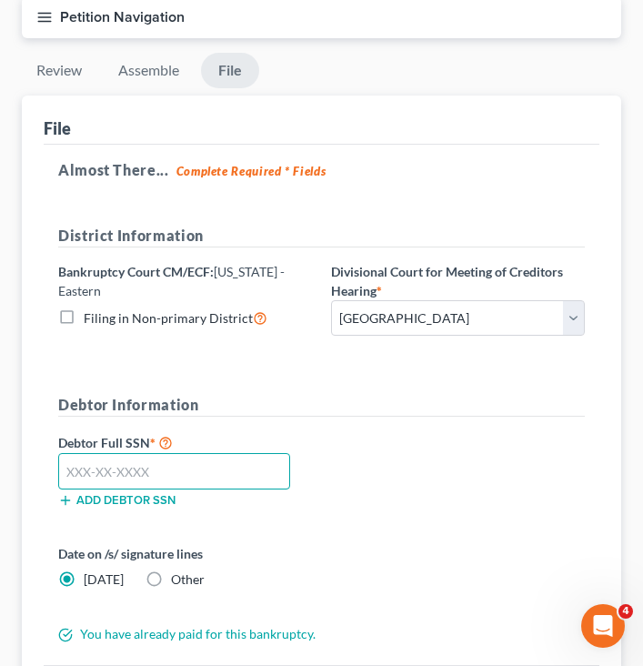
click at [215, 470] on input "text" at bounding box center [174, 471] width 232 height 36
type input "589-94-5005"
click at [405, 480] on div "Debtor Full SSN * 589-94-5005 Add debtor SSN" at bounding box center [321, 476] width 545 height 91
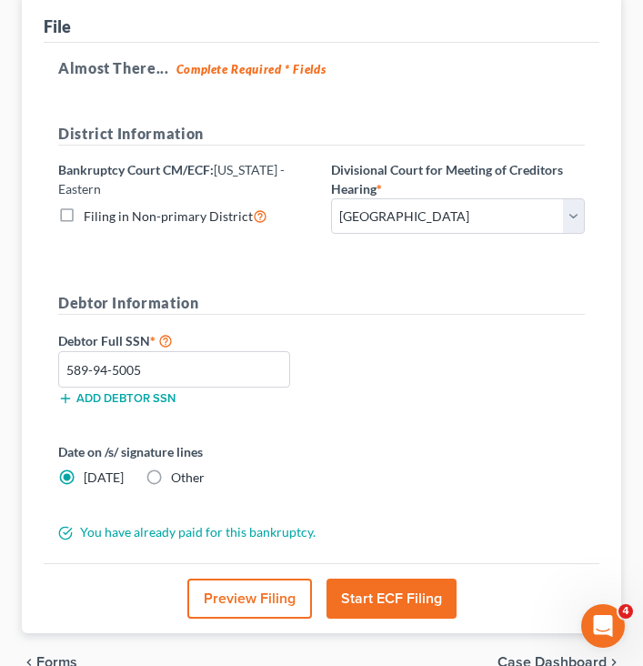
scroll to position [359, 0]
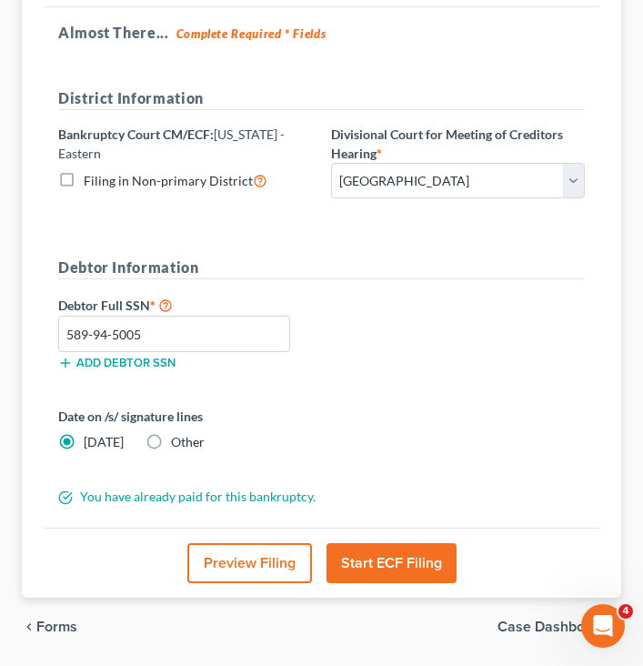
click at [380, 568] on button "Start ECF Filing" at bounding box center [392, 563] width 130 height 40
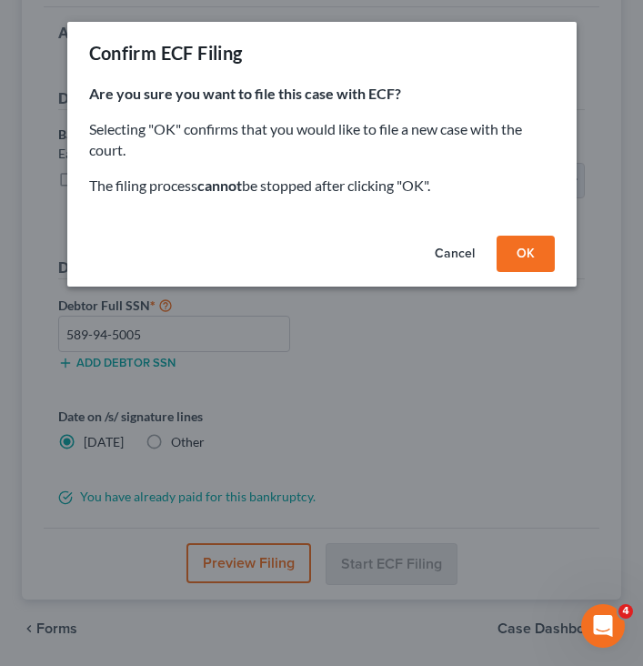
click at [508, 242] on button "OK" at bounding box center [526, 254] width 58 height 36
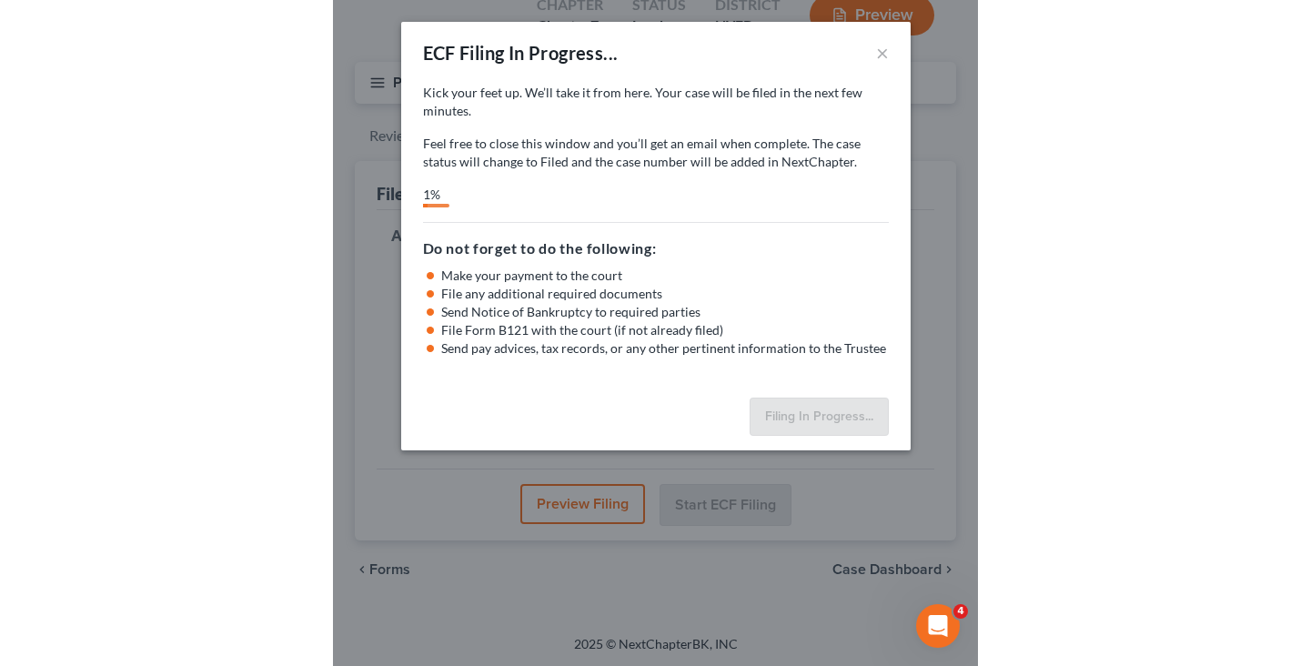
scroll to position [113, 0]
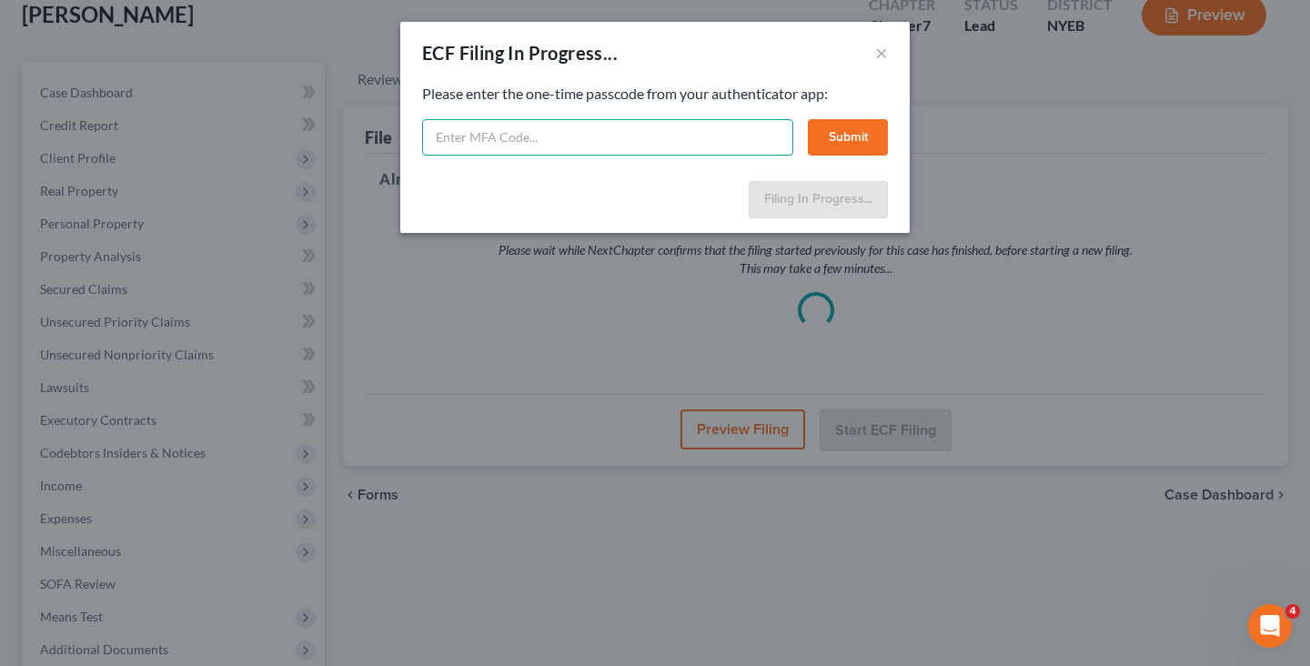
click at [534, 147] on input "text" at bounding box center [607, 137] width 371 height 36
type input "931716"
click at [812, 135] on button "Submit" at bounding box center [848, 137] width 80 height 36
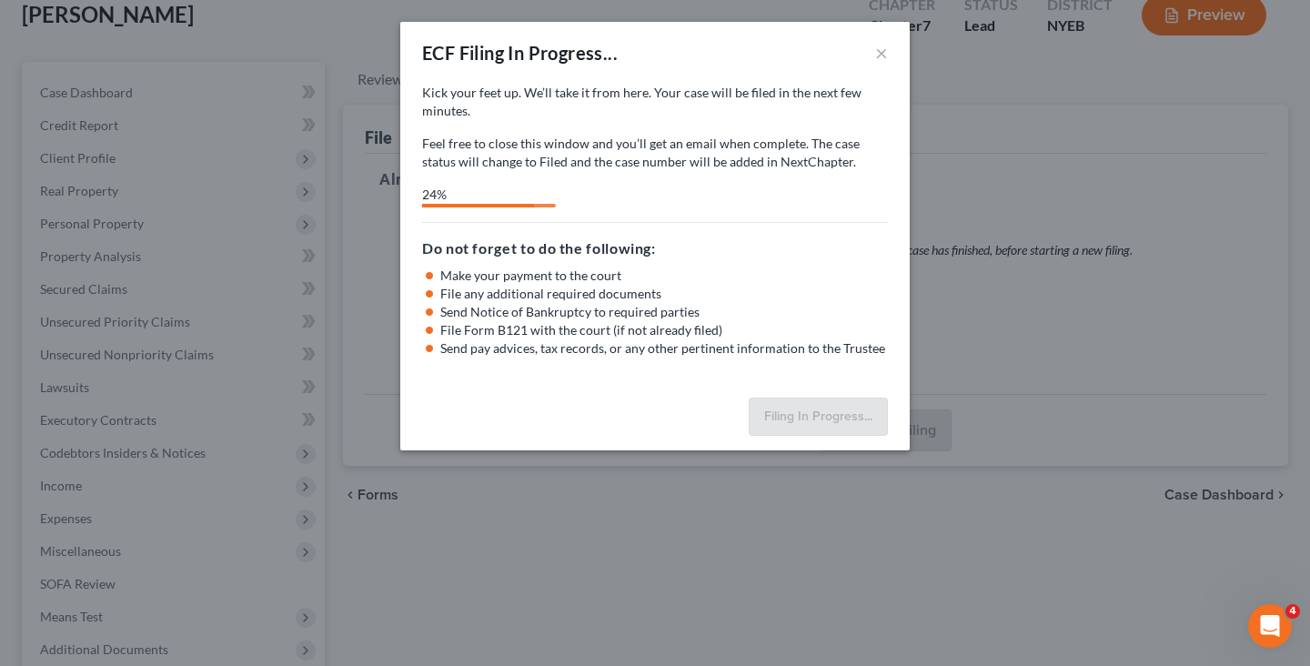
click at [534, 204] on div "24%" at bounding box center [478, 197] width 112 height 22
click at [691, 35] on div "ECF Filing In Progress... ×" at bounding box center [655, 53] width 510 height 62
click at [649, 132] on div "Kick your feet up. We’ll take it from here. Your case will be filed in the next…" at bounding box center [655, 127] width 466 height 87
click at [611, 165] on p "Feel free to close this window and you’ll get an email when complete. The case …" at bounding box center [655, 153] width 466 height 36
click at [603, 131] on div "Kick your feet up. We’ll take it from here. Your case will be filed in the next…" at bounding box center [655, 127] width 466 height 87
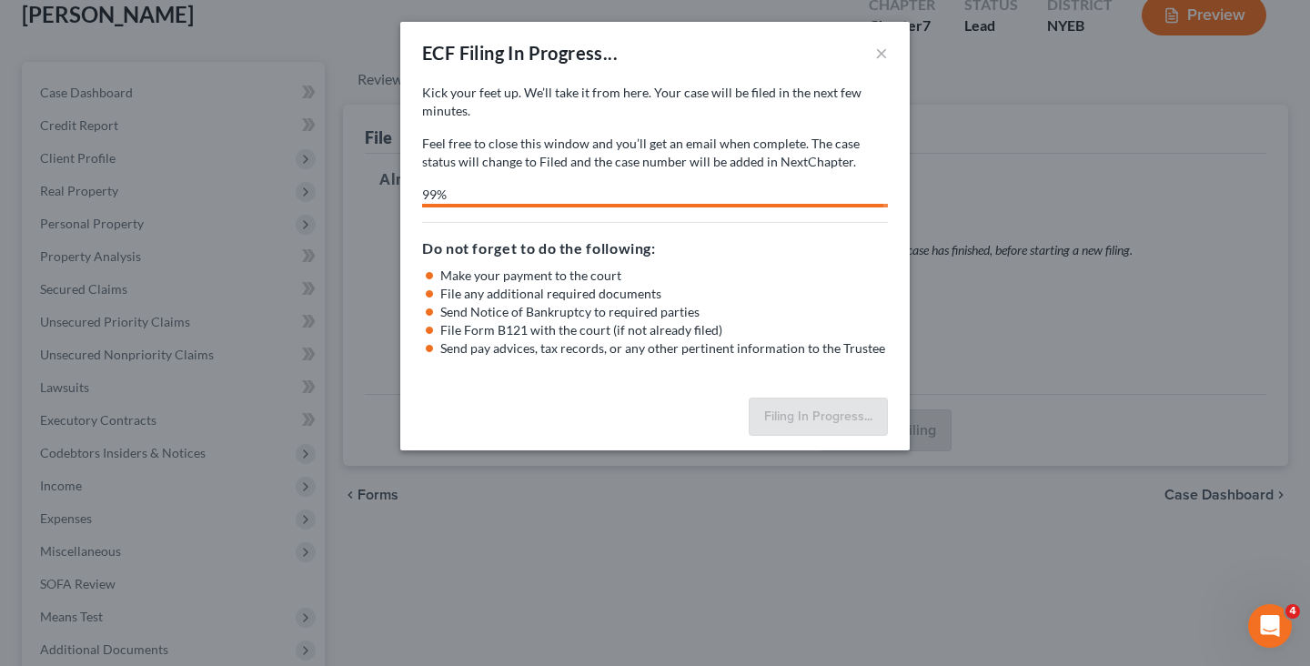
click at [661, 173] on div "Kick your feet up. We’ll take it from here. Your case will be filed in the next…" at bounding box center [655, 146] width 466 height 124
click at [720, 70] on div "ECF Filing In Progress... ×" at bounding box center [655, 53] width 510 height 62
click at [573, 125] on div "Kick your feet up. We’ll take it from here. Your case will be filed in the next…" at bounding box center [655, 127] width 466 height 87
select select "0"
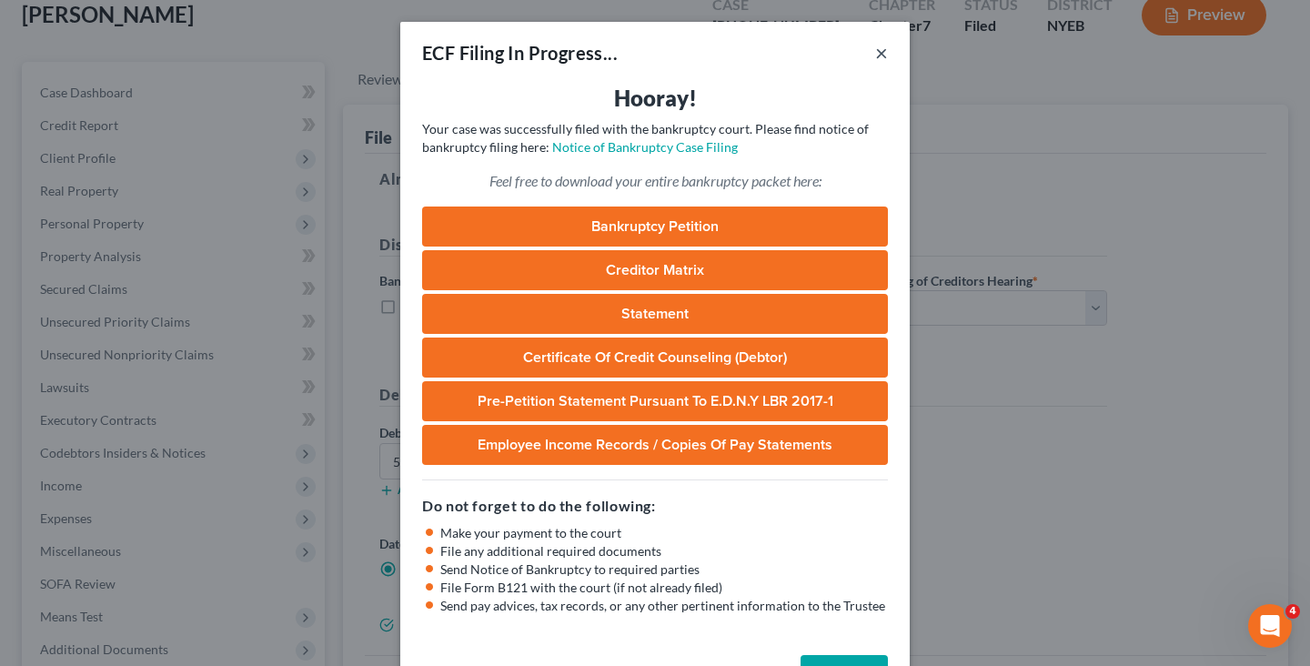
click at [886, 47] on button "×" at bounding box center [881, 53] width 13 height 22
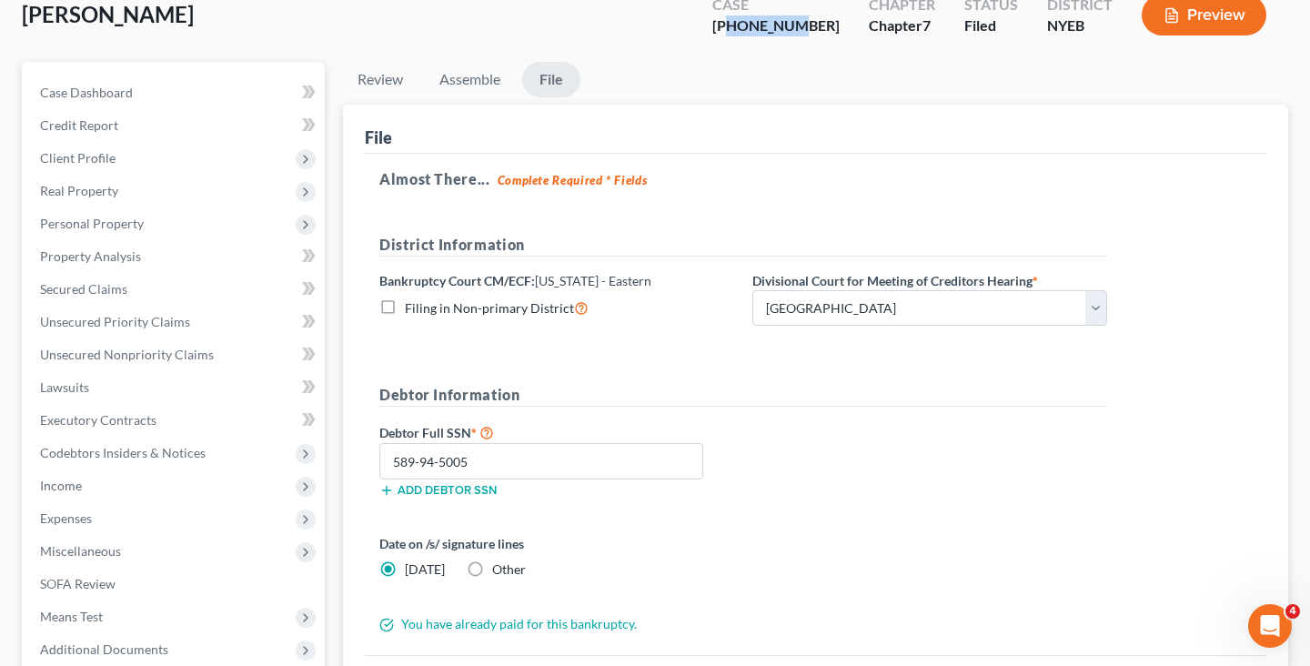
drag, startPoint x: 780, startPoint y: 26, endPoint x: 841, endPoint y: 29, distance: 61.0
click at [840, 29] on div "[PHONE_NUMBER]" at bounding box center [776, 25] width 127 height 21
copy div "25-43910"
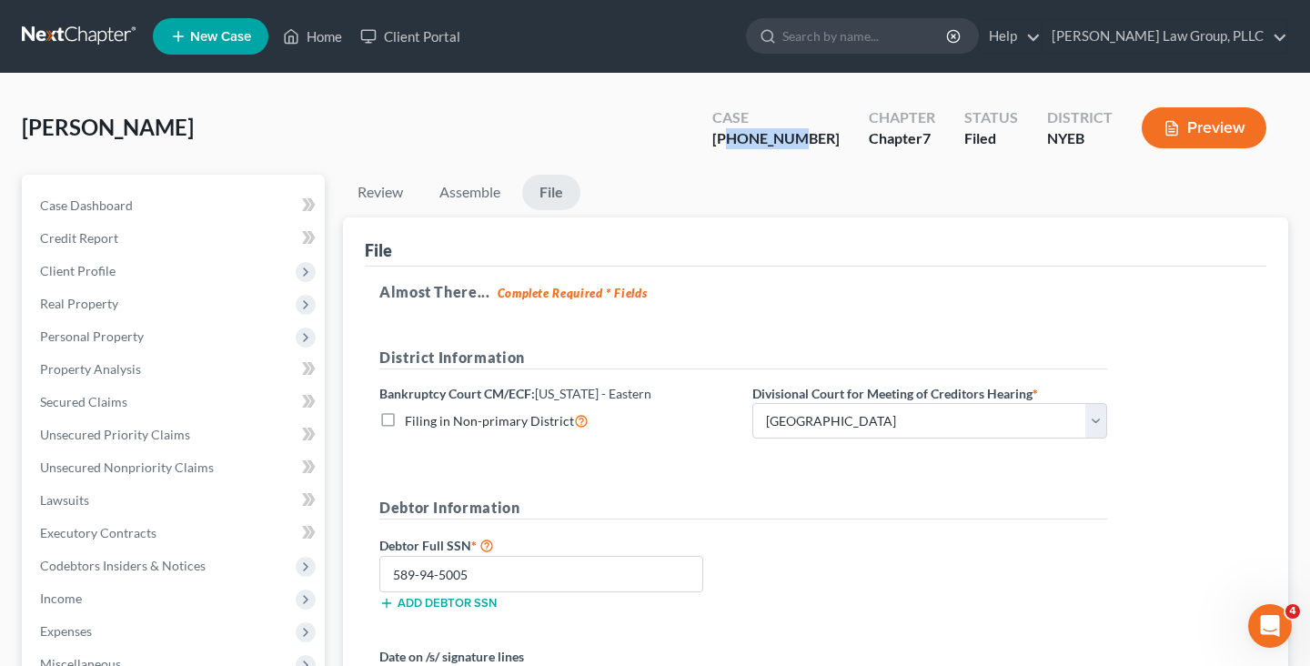
click at [112, 25] on link at bounding box center [80, 36] width 116 height 33
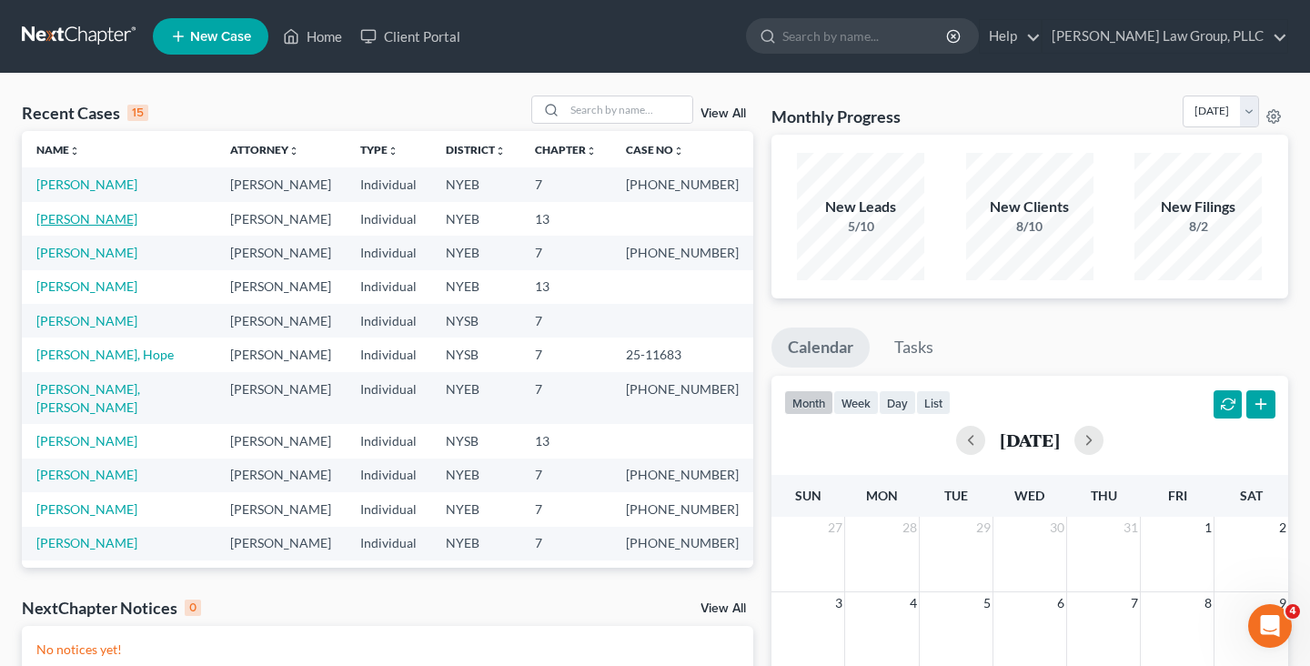
click at [90, 216] on link "[PERSON_NAME]" at bounding box center [86, 218] width 101 height 15
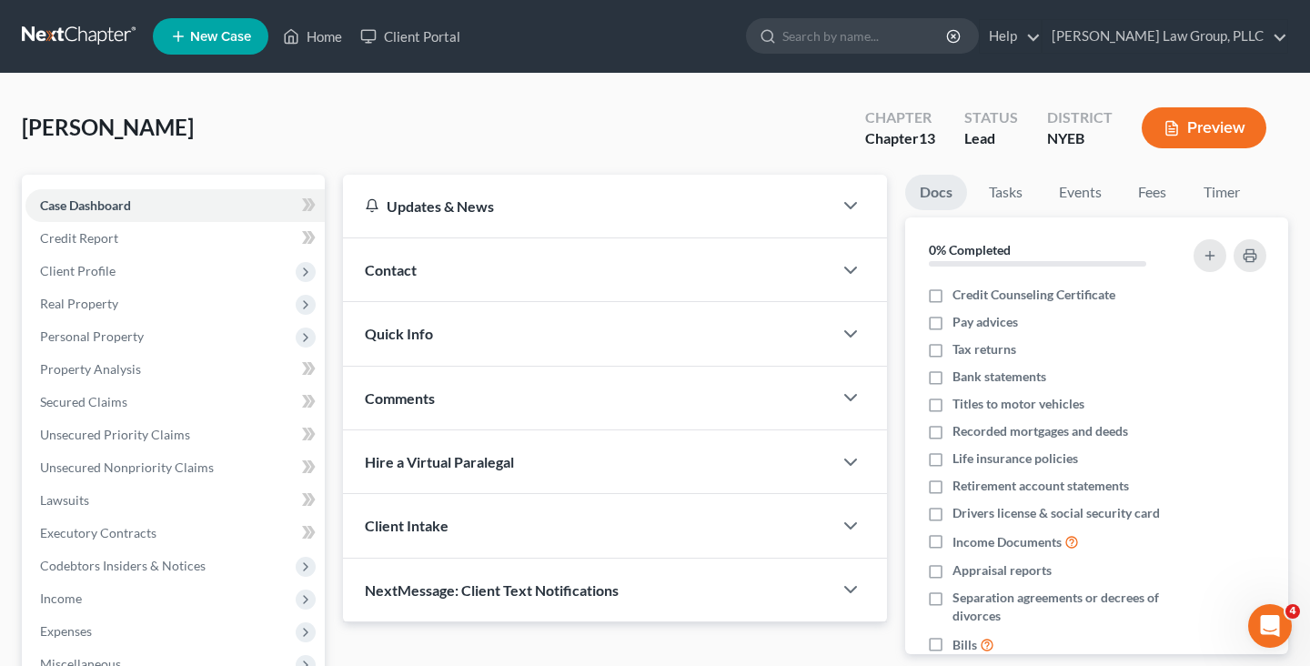
scroll to position [423, 0]
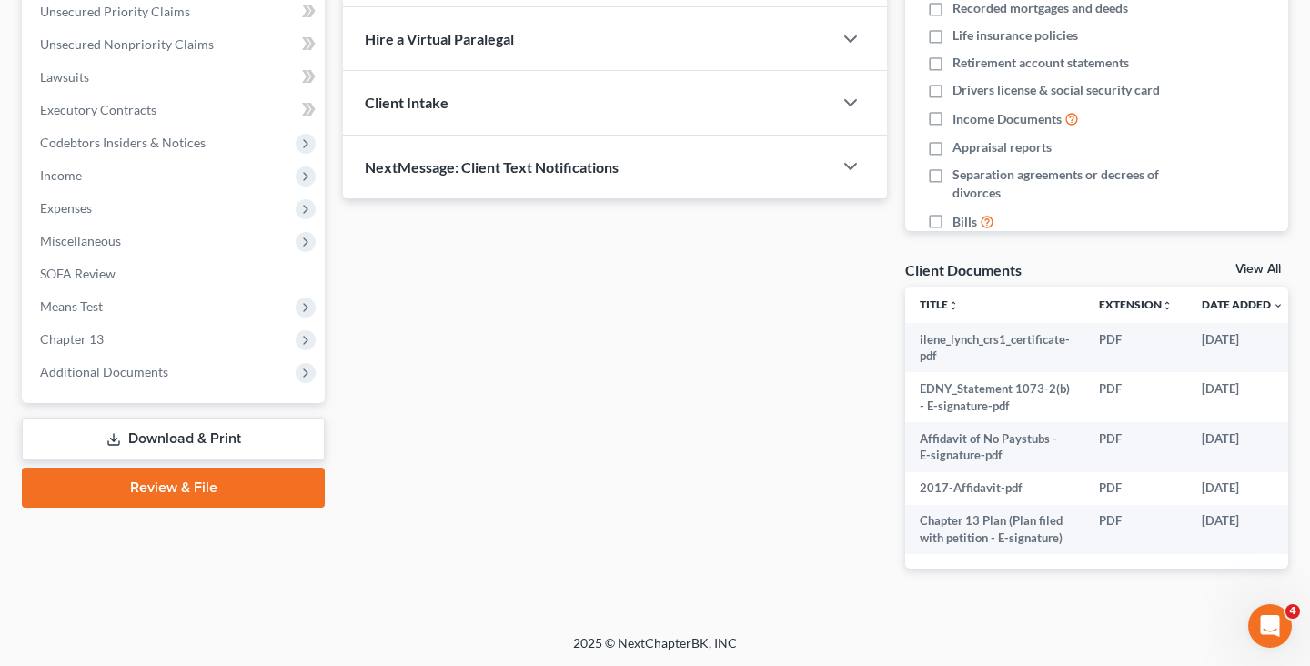
click at [212, 494] on link "Review & File" at bounding box center [173, 488] width 303 height 40
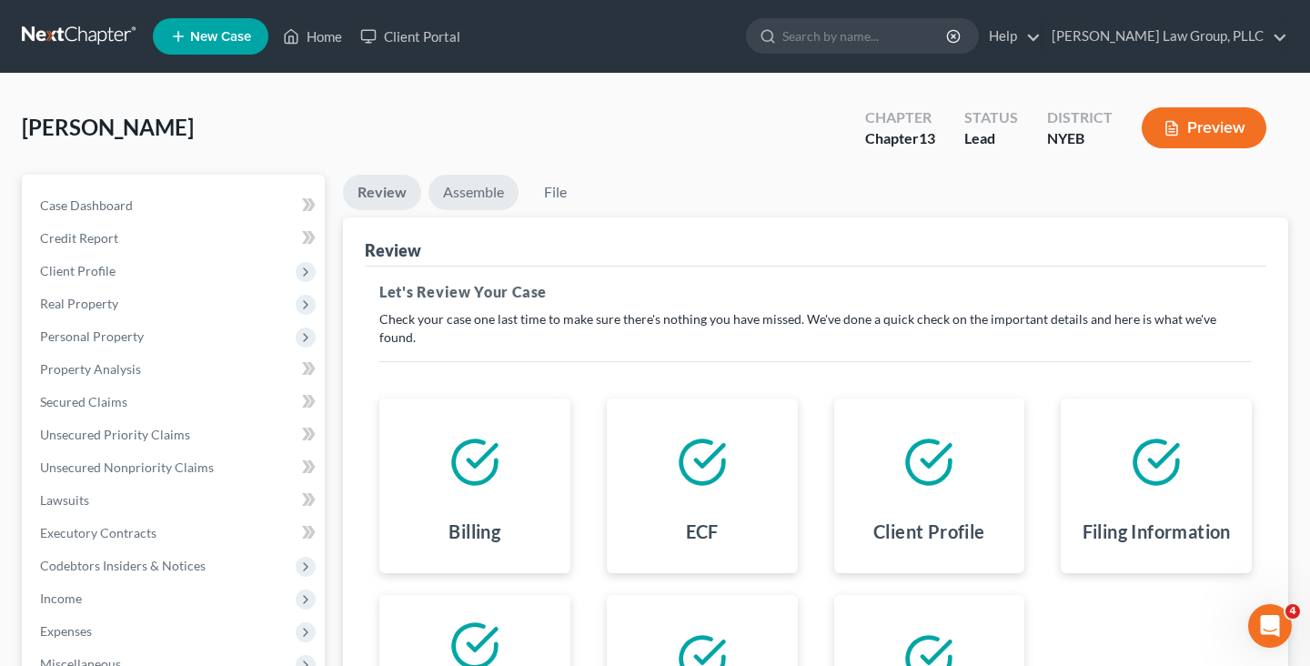
drag, startPoint x: 483, startPoint y: 180, endPoint x: 595, endPoint y: 246, distance: 129.7
click at [483, 181] on link "Assemble" at bounding box center [474, 192] width 90 height 35
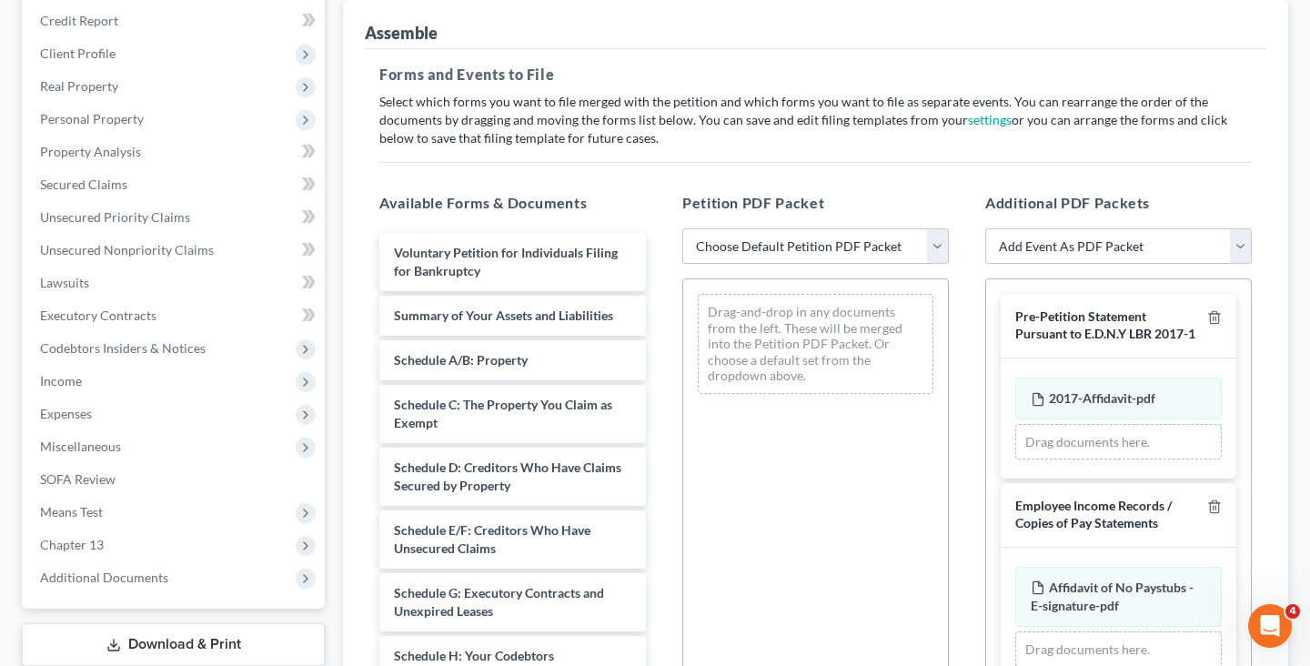
scroll to position [232, 0]
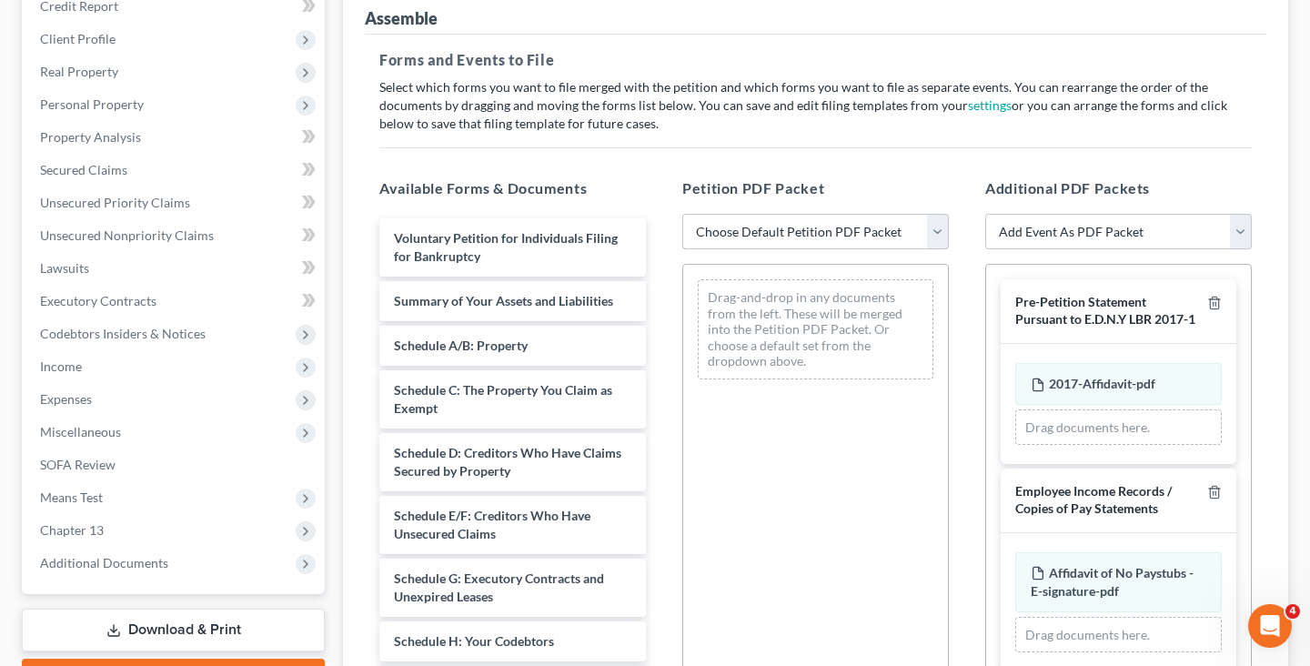
click at [743, 229] on select "Choose Default Petition PDF Packet Complete Bankruptcy Petition (all forms and …" at bounding box center [815, 232] width 267 height 36
select select "0"
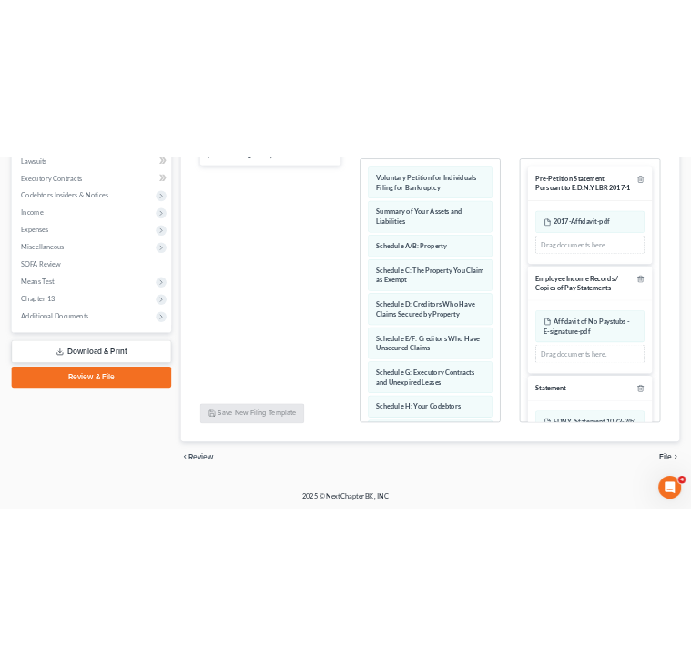
scroll to position [0, 0]
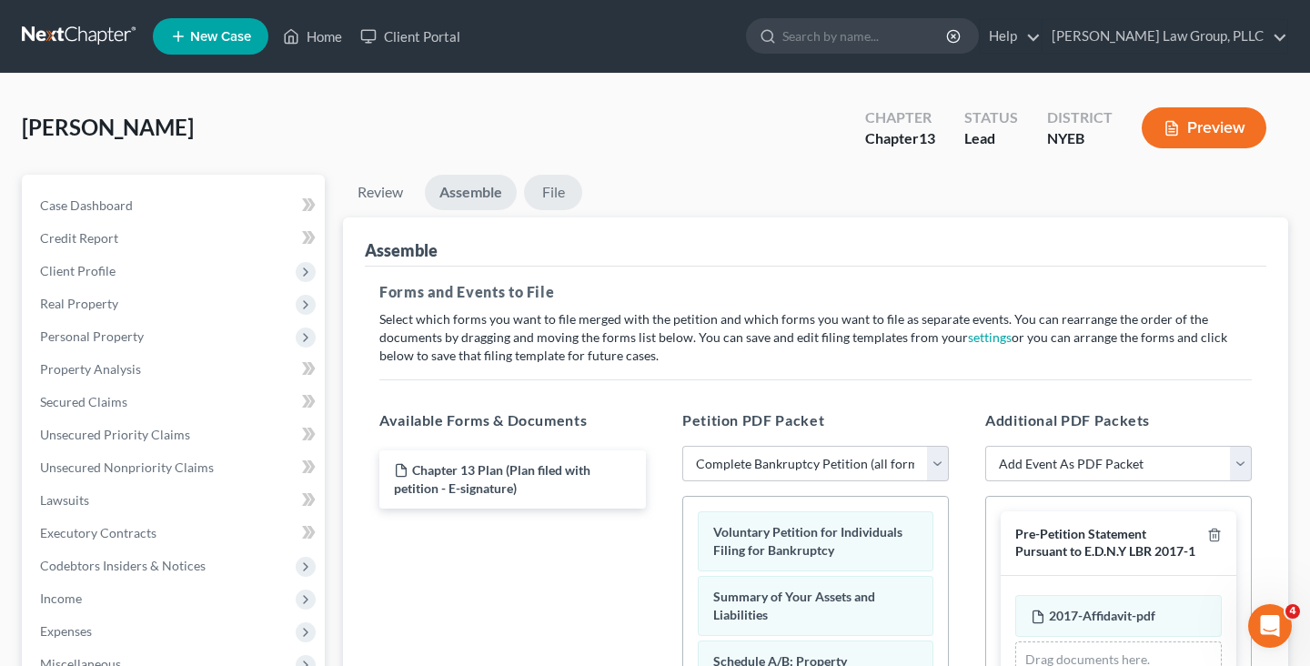
click at [541, 184] on link "File" at bounding box center [553, 192] width 58 height 35
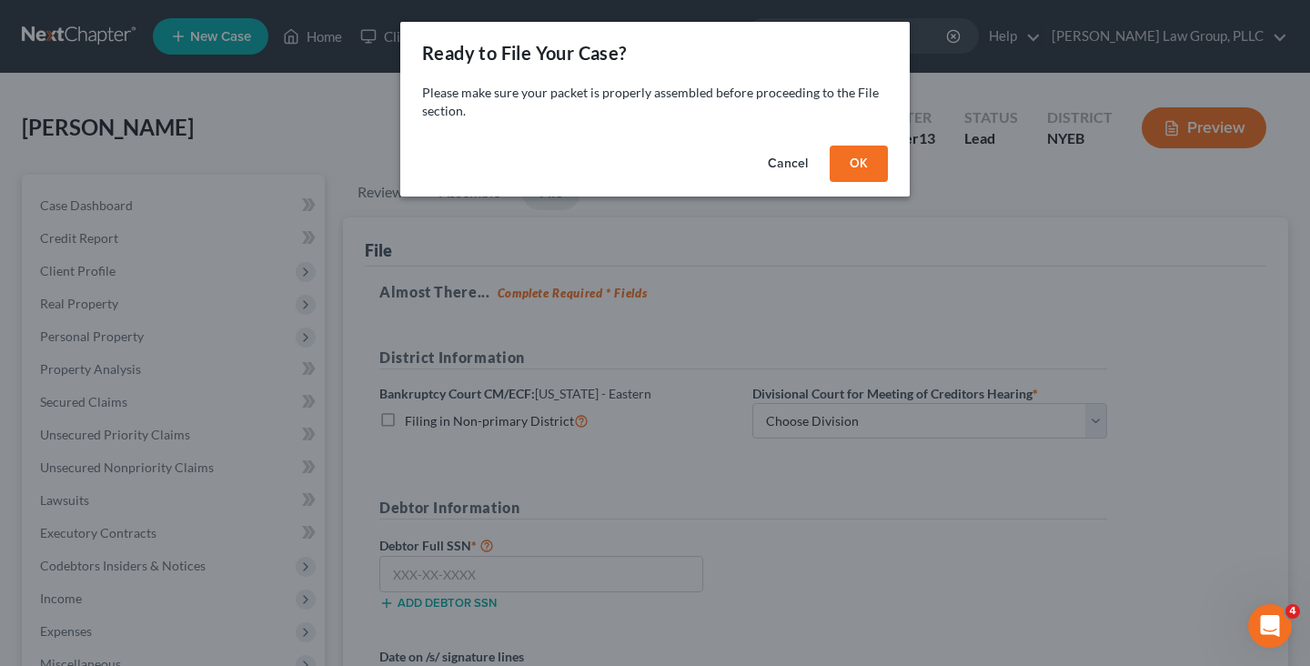
click at [854, 164] on button "OK" at bounding box center [859, 164] width 58 height 36
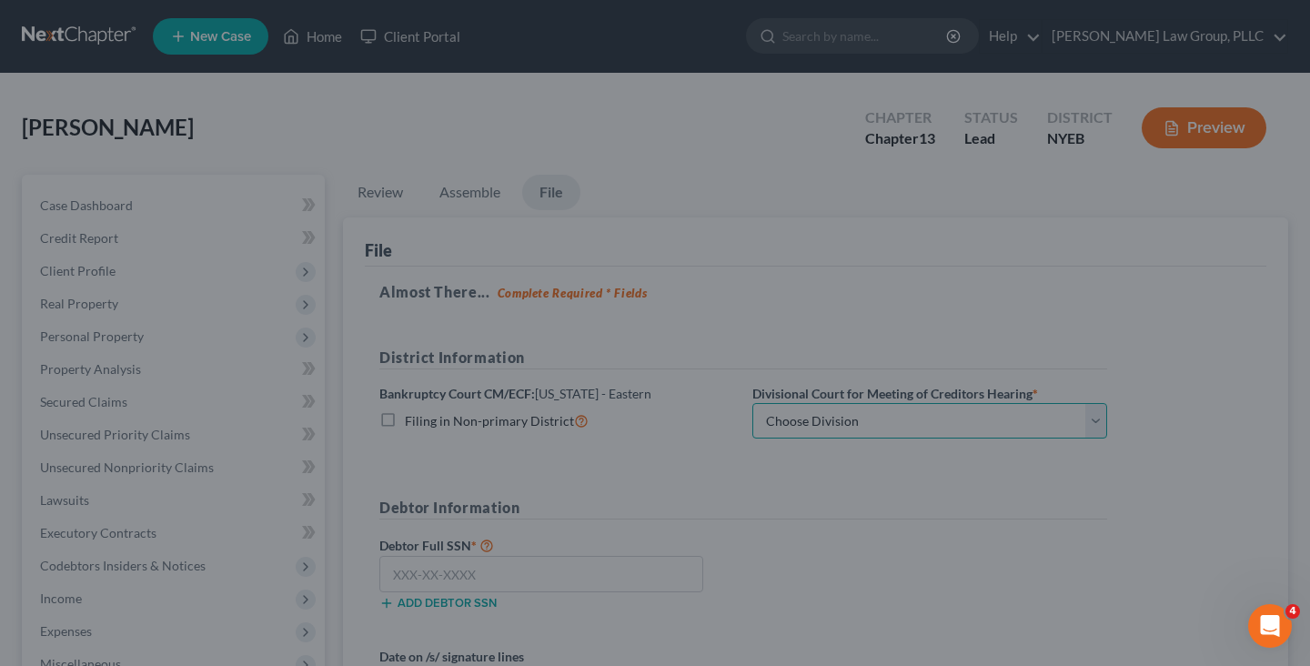
click at [812, 426] on select "Choose Division [GEOGRAPHIC_DATA]" at bounding box center [930, 421] width 355 height 36
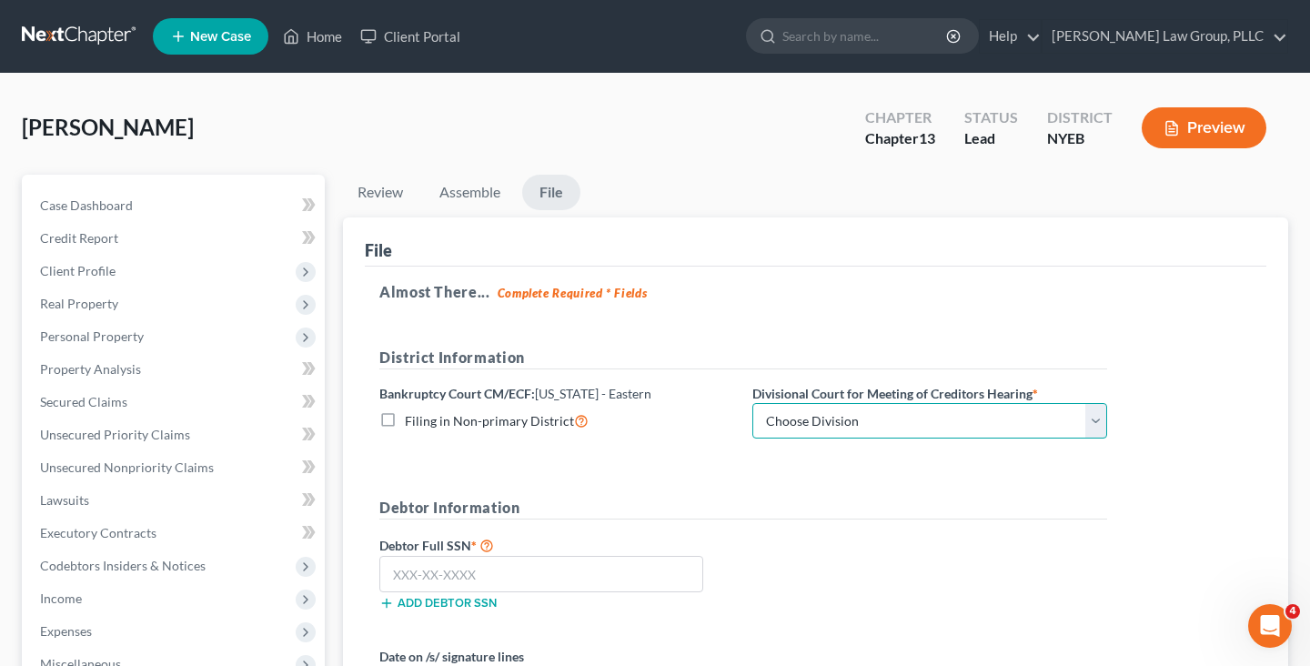
select select "1"
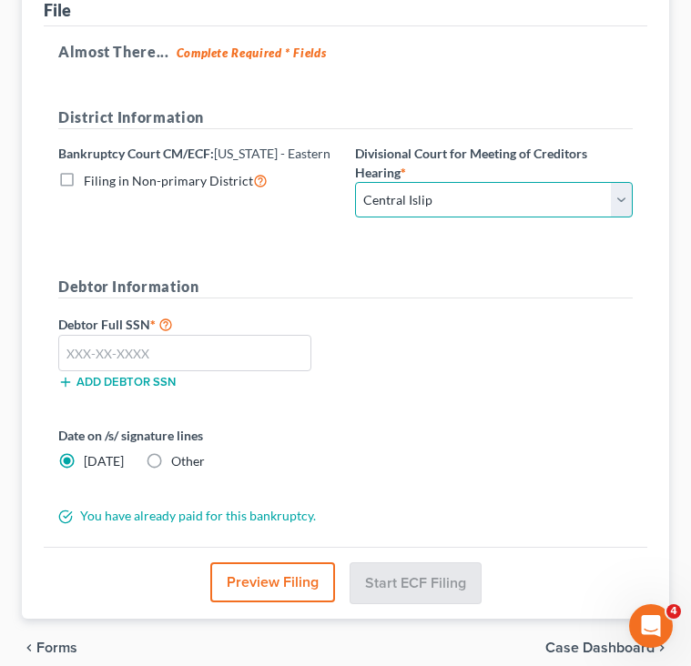
scroll to position [376, 0]
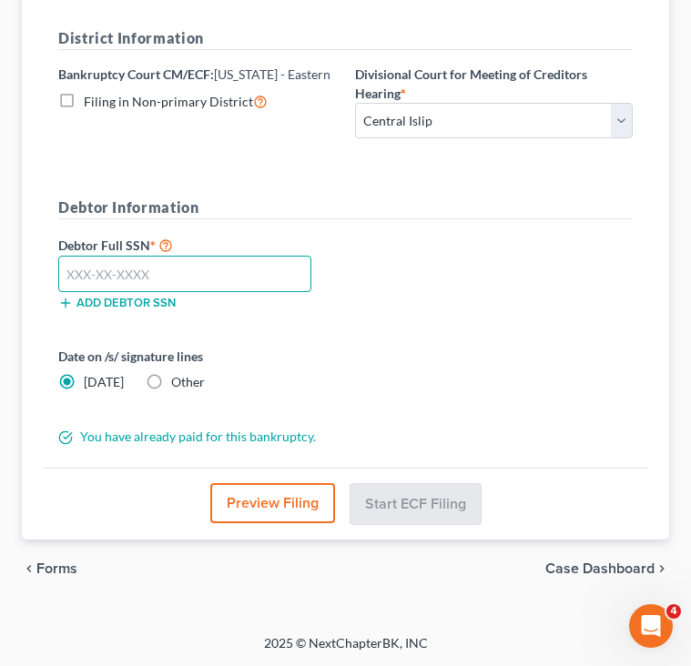
click at [234, 275] on input "text" at bounding box center [184, 274] width 253 height 36
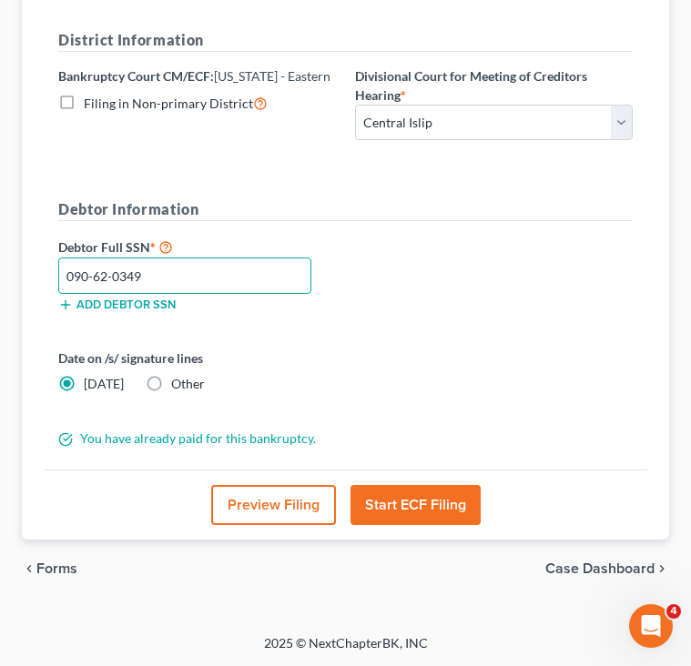
type input "090-62-0349"
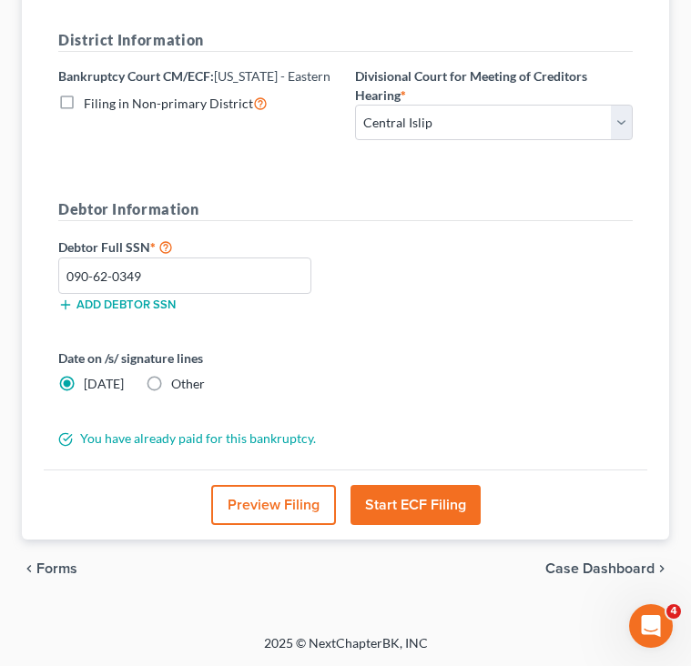
click at [564, 350] on div "Date on /s/ signature lines [DATE] Other" at bounding box center [345, 378] width 592 height 59
click at [440, 516] on button "Start ECF Filing" at bounding box center [415, 505] width 130 height 40
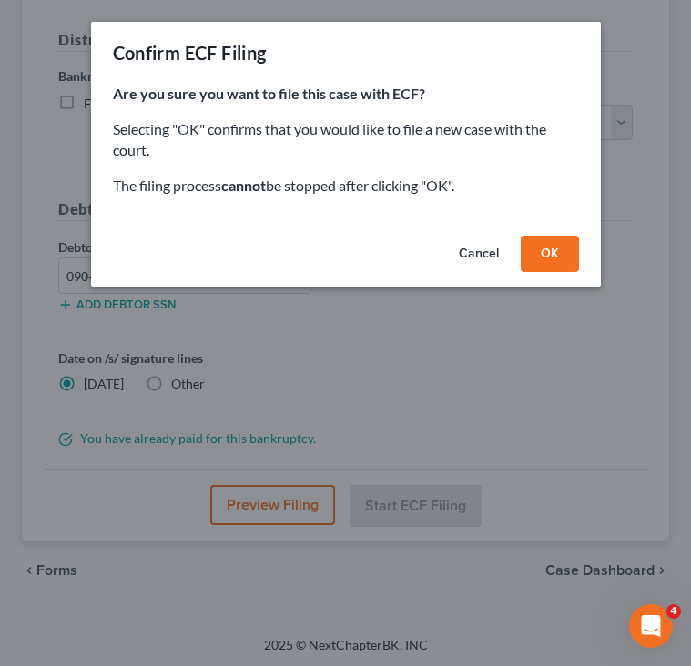
click at [539, 254] on button "OK" at bounding box center [549, 254] width 58 height 36
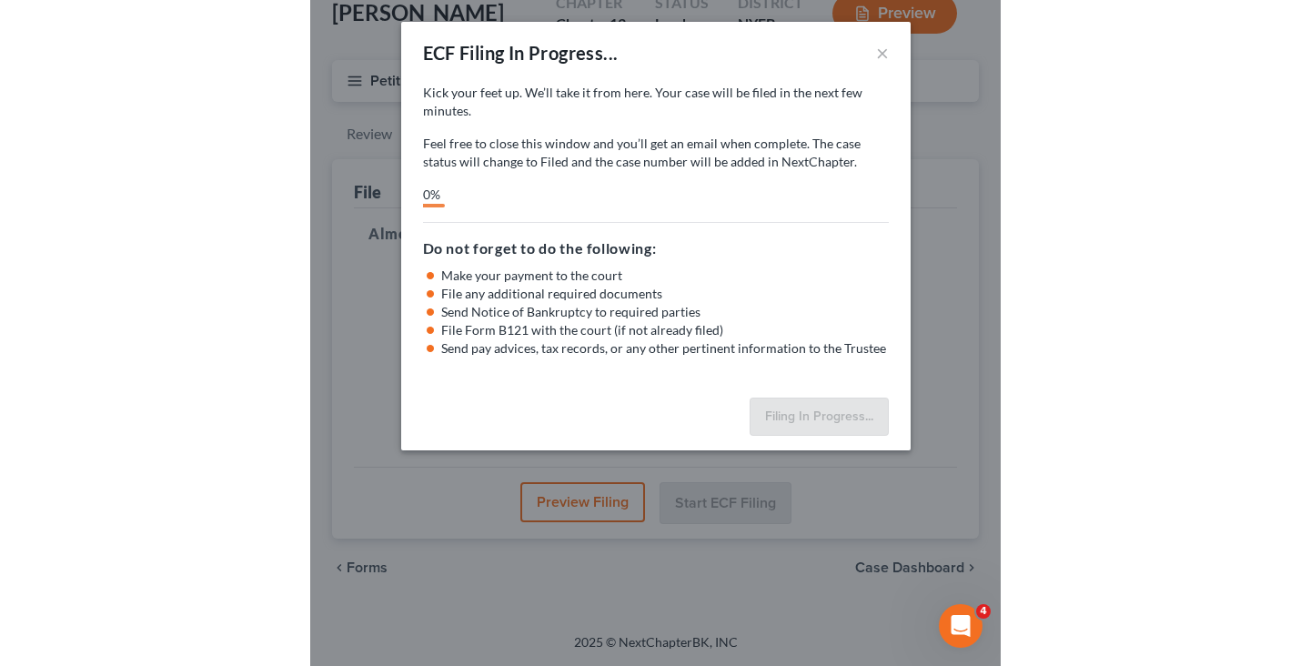
scroll to position [113, 0]
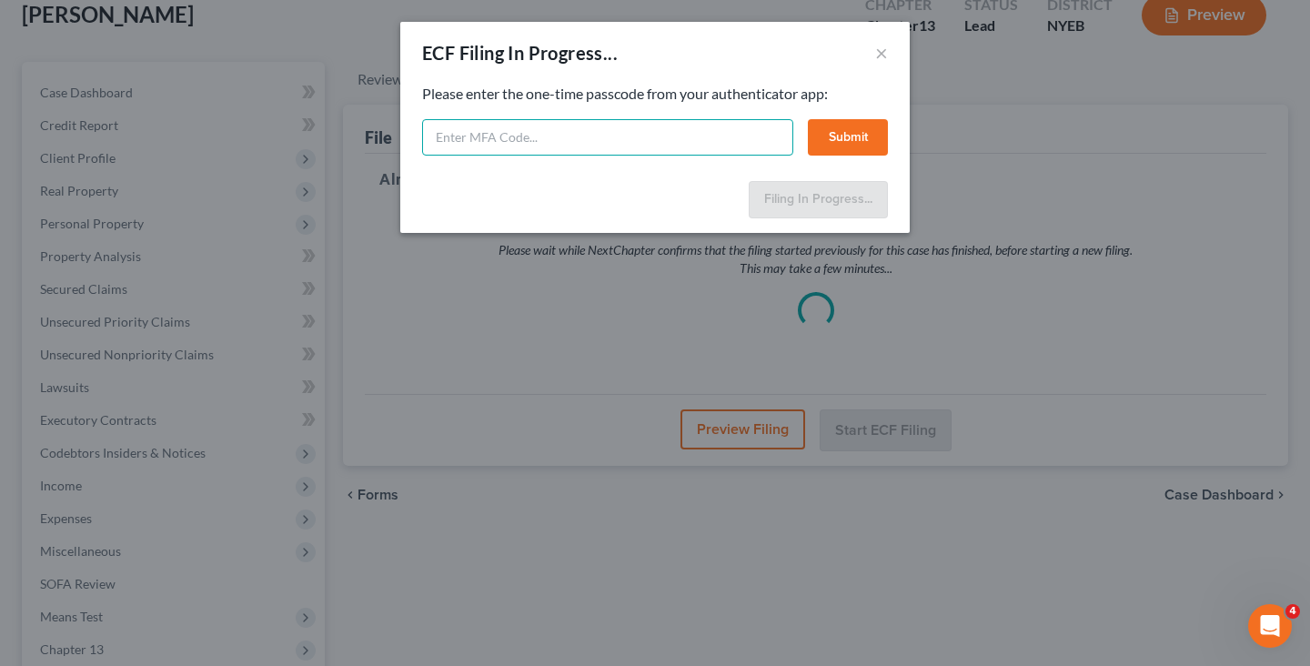
click at [628, 142] on input "text" at bounding box center [607, 137] width 371 height 36
type input "500722"
click at [880, 135] on button "Submit" at bounding box center [848, 137] width 80 height 36
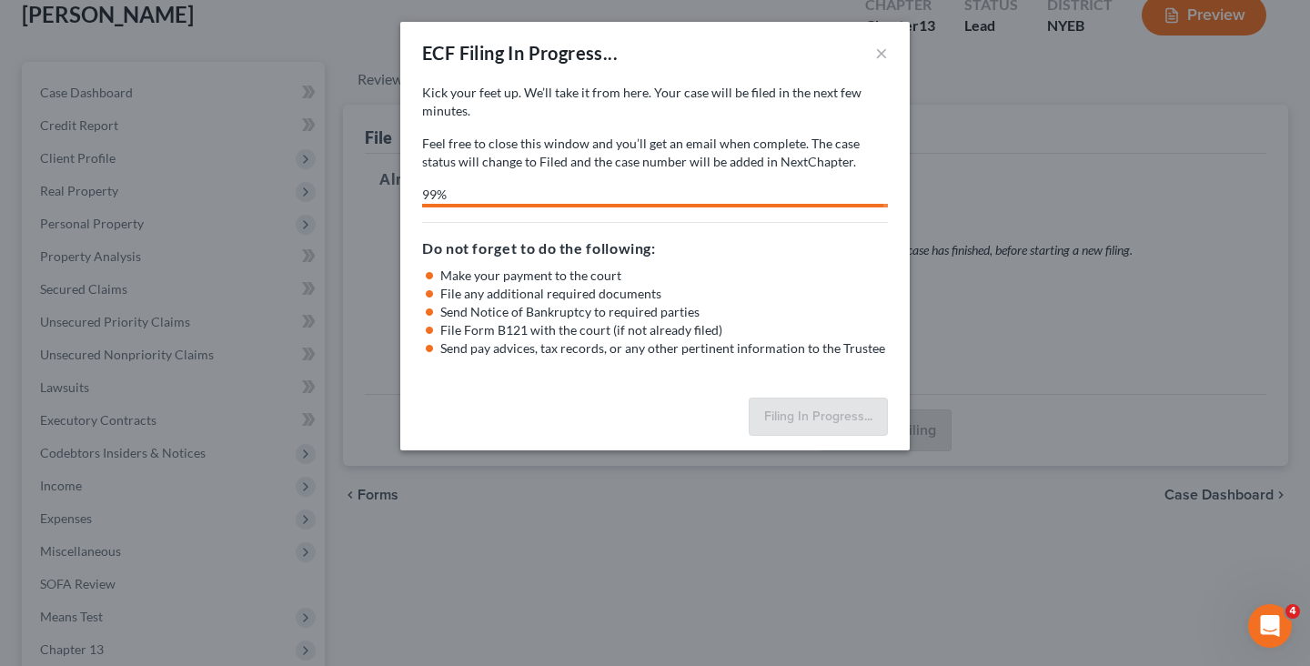
select select "1"
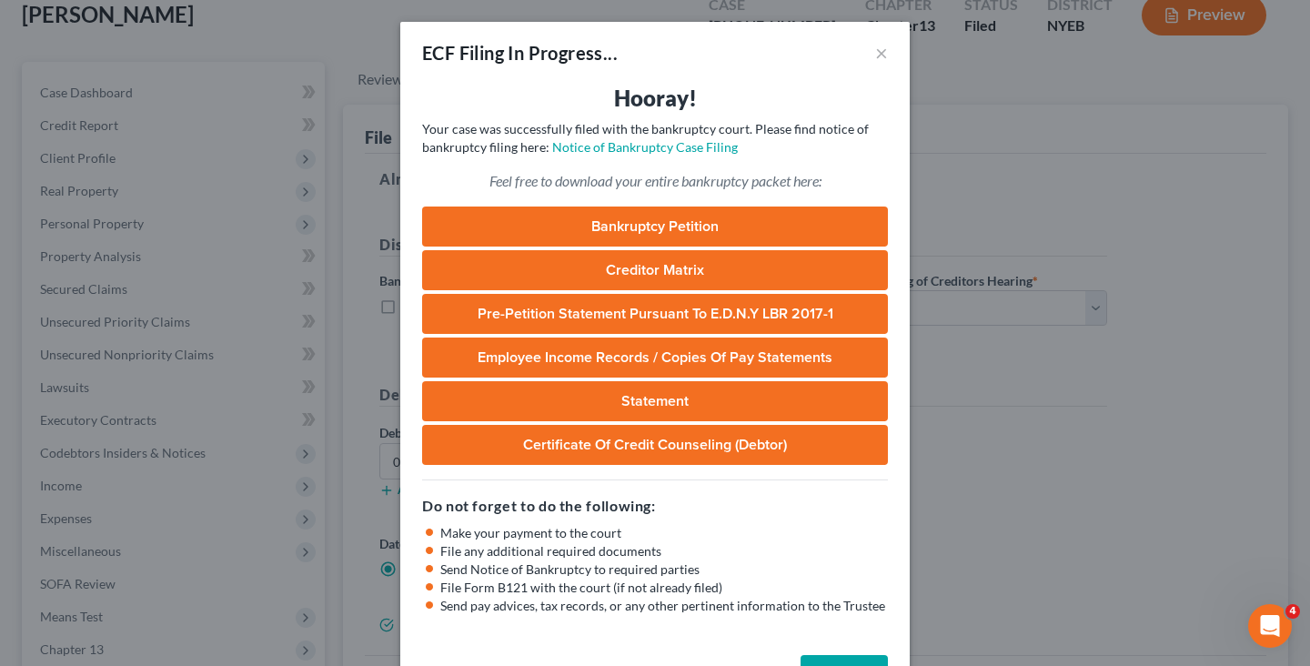
click at [297, 157] on div "ECF Filing In Progress... × Hooray! Your case was successfully filed with the b…" at bounding box center [655, 333] width 1310 height 666
click at [374, 73] on div "ECF Filing In Progress... × Hooray! Your case was successfully filed with the b…" at bounding box center [655, 333] width 1310 height 666
click at [884, 57] on button "×" at bounding box center [881, 53] width 13 height 22
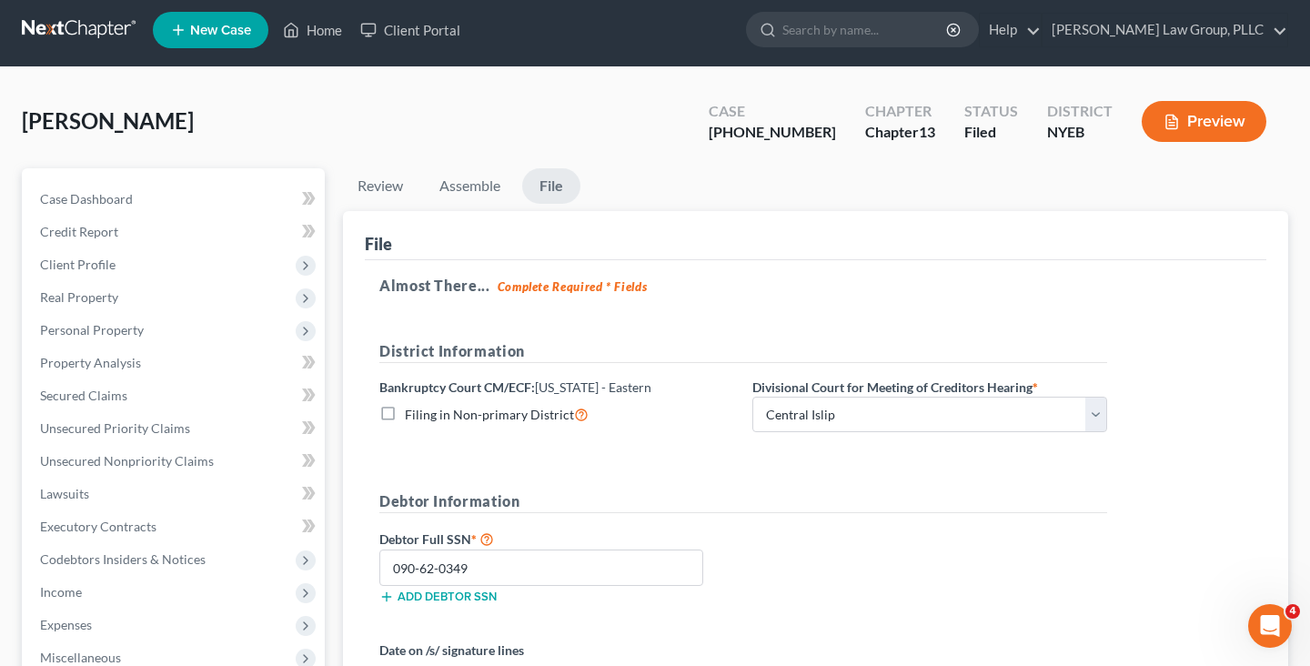
scroll to position [0, 0]
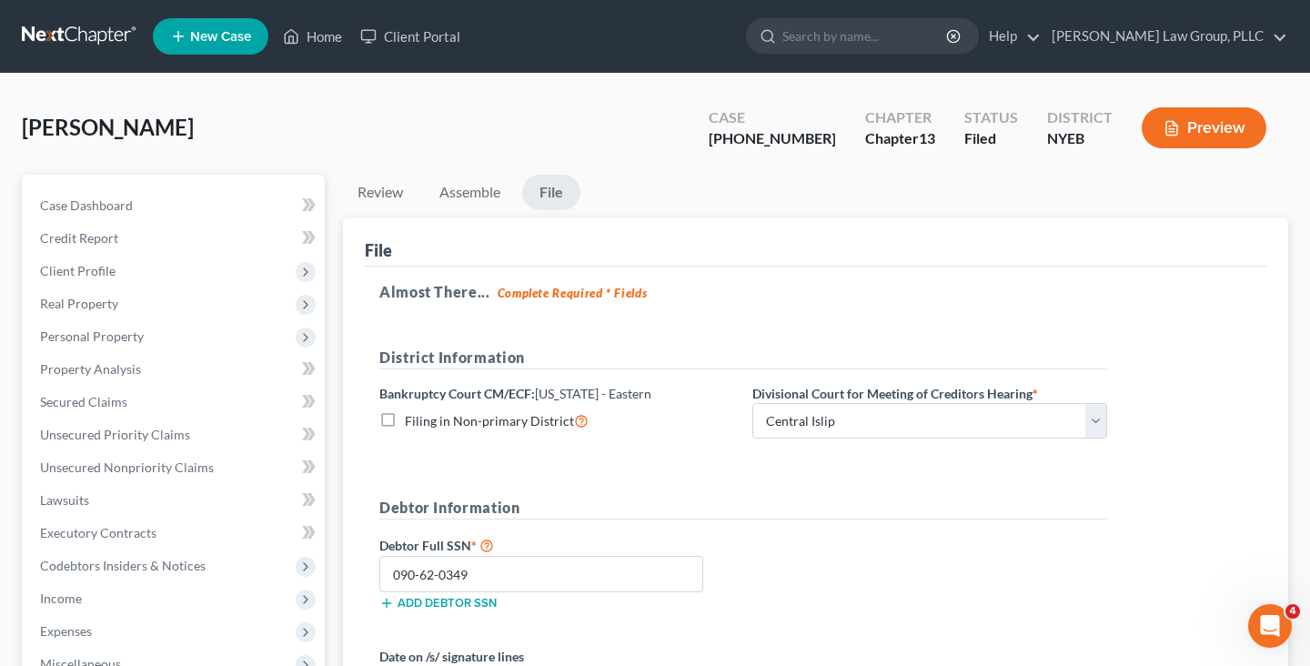
click at [99, 45] on link at bounding box center [80, 36] width 116 height 33
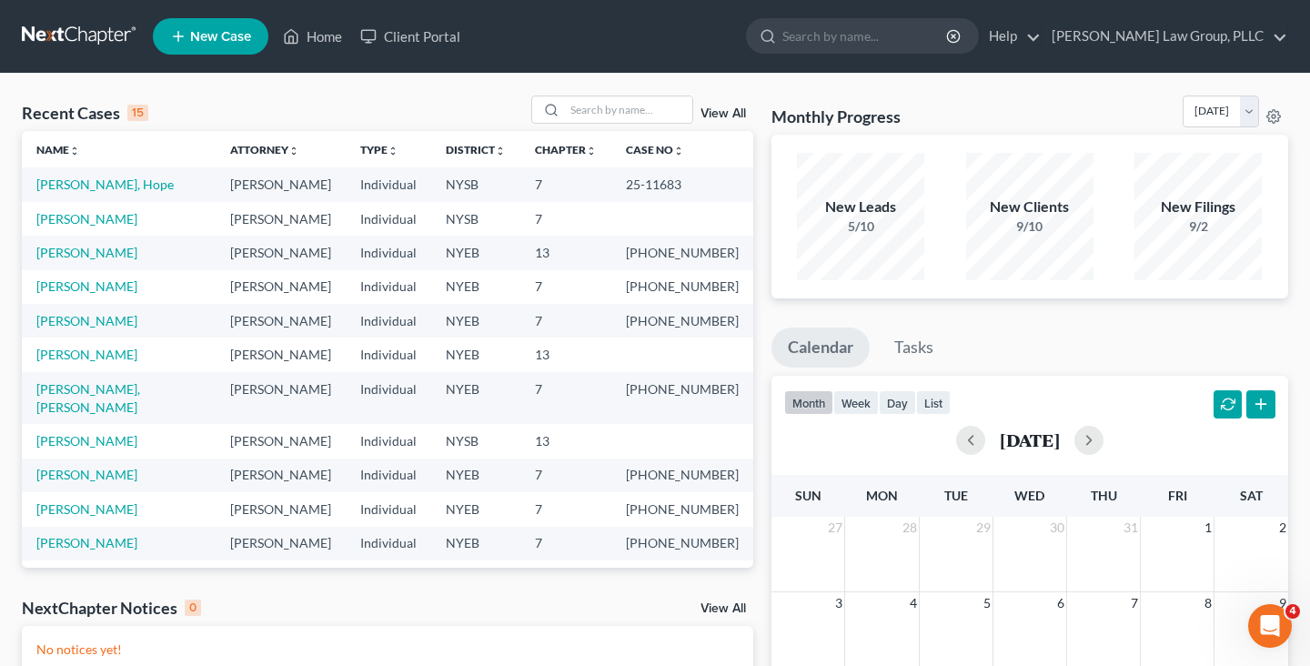
click at [454, 113] on div "Recent Cases 15 View All" at bounding box center [388, 113] width 732 height 35
click at [86, 175] on td "[PERSON_NAME], Hope" at bounding box center [119, 184] width 194 height 34
click at [86, 188] on link "[PERSON_NAME], Hope" at bounding box center [104, 184] width 137 height 15
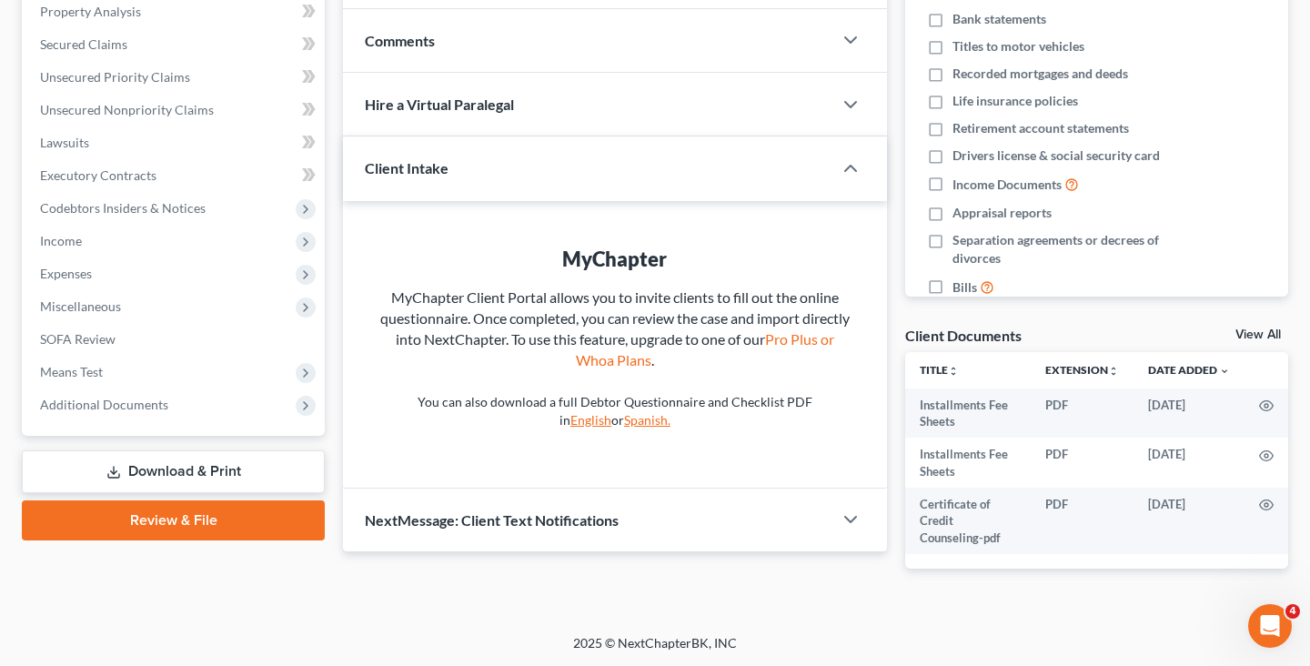
click at [234, 482] on link "Download & Print" at bounding box center [173, 471] width 303 height 43
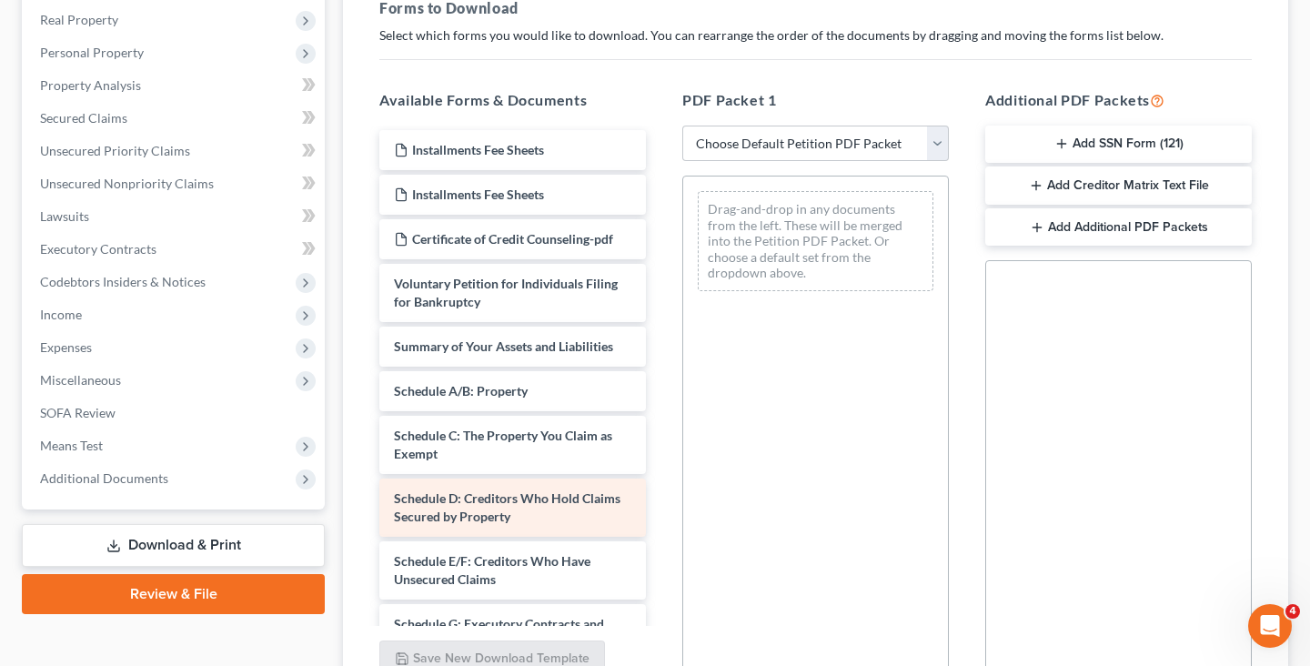
scroll to position [213, 0]
